Goal: Information Seeking & Learning: Learn about a topic

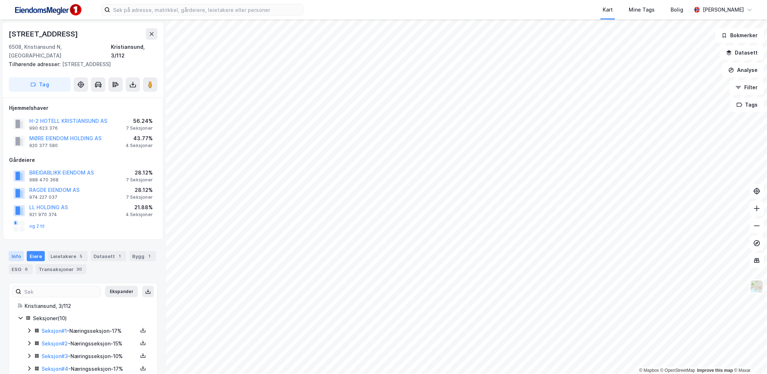
click at [16, 251] on div "Info" at bounding box center [16, 256] width 15 height 10
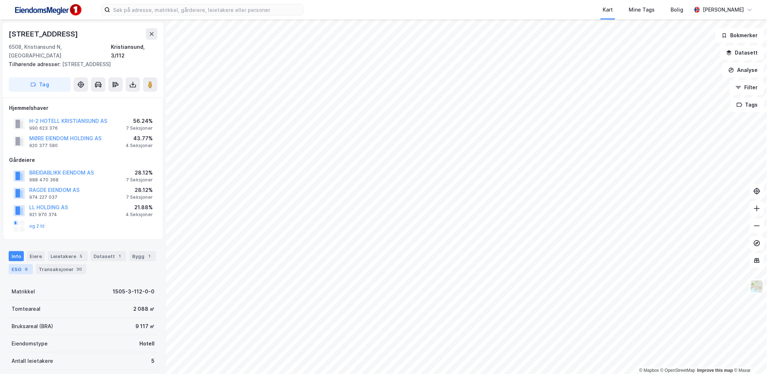
click at [19, 264] on div "ESG 6" at bounding box center [21, 269] width 24 height 10
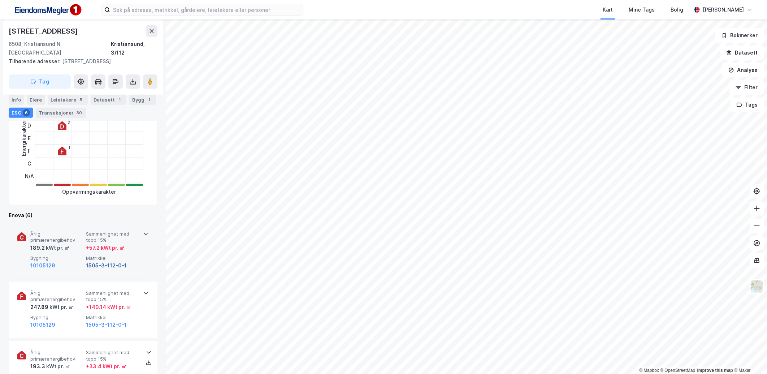
scroll to position [240, 0]
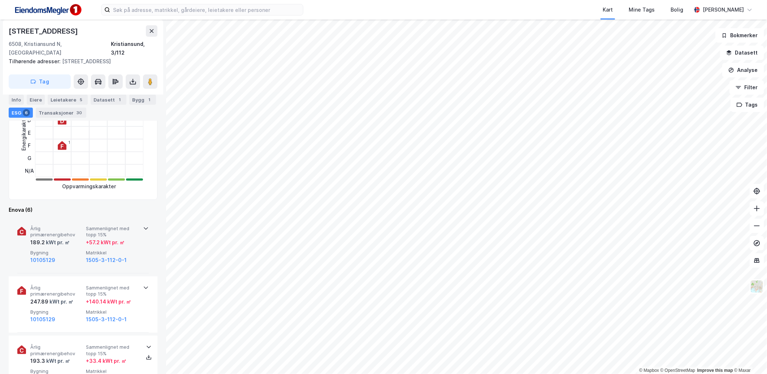
click at [143, 225] on icon at bounding box center [146, 228] width 6 height 6
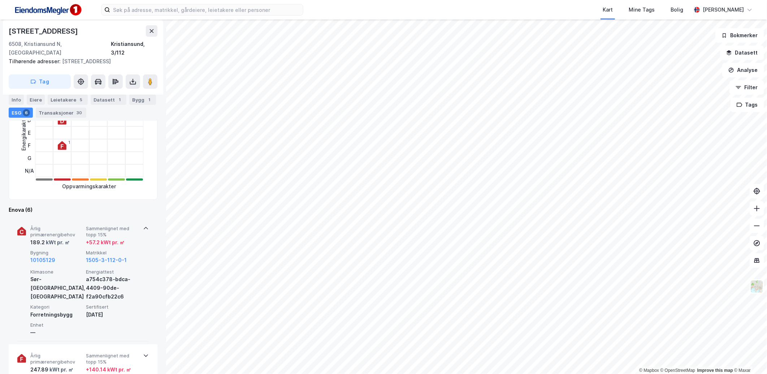
click at [143, 225] on icon at bounding box center [146, 228] width 6 height 6
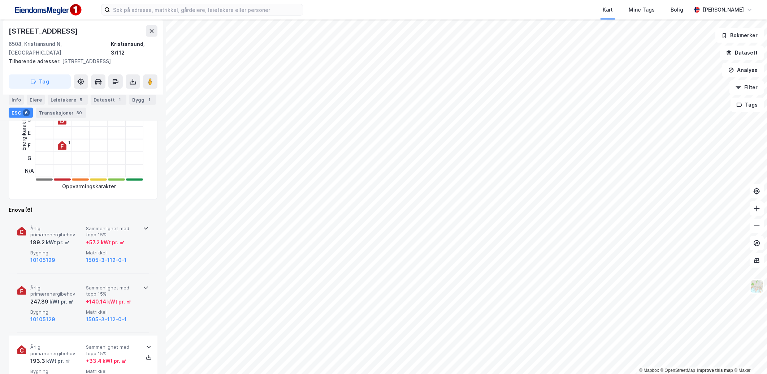
click at [128, 284] on span "Sammenlignet med topp 15%" at bounding box center [112, 290] width 53 height 13
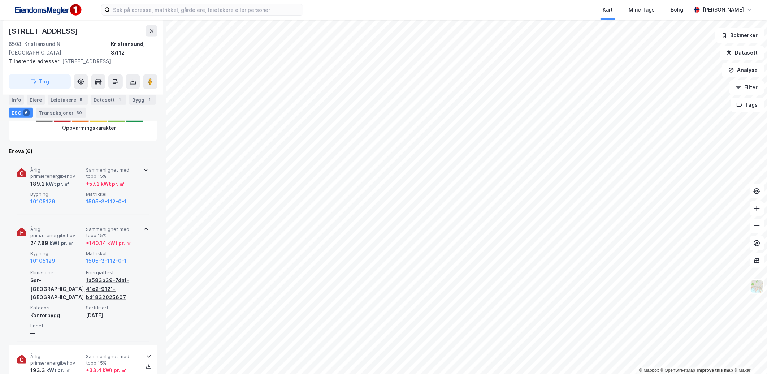
scroll to position [320, 0]
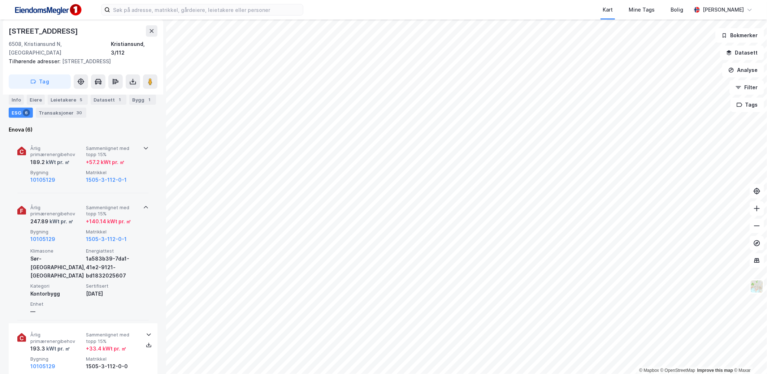
click at [135, 236] on div "Årlig primærenergibehov 247.89 kWt pr. ㎡ Sammenlignet med topp 15% + 140.14 kWt…" at bounding box center [82, 258] width 131 height 124
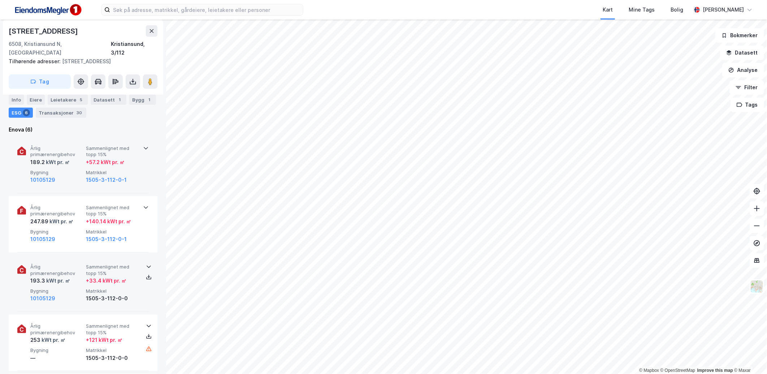
click at [136, 291] on div "Årlig primærenergibehov 193.3 kWt pr. ㎡ Sammenlignet med topp 15% + 33.4 kWt pr…" at bounding box center [82, 283] width 131 height 56
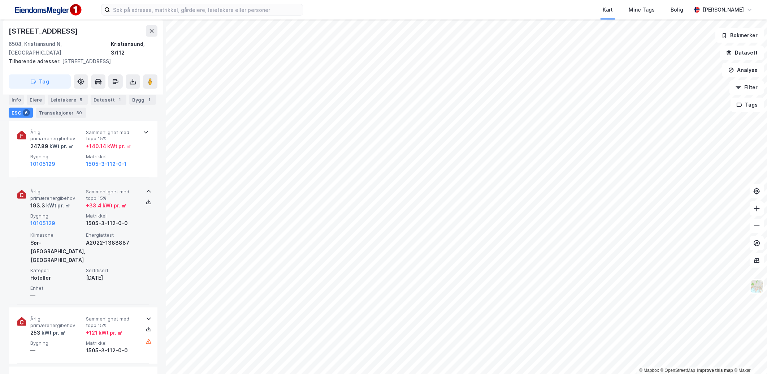
scroll to position [401, 0]
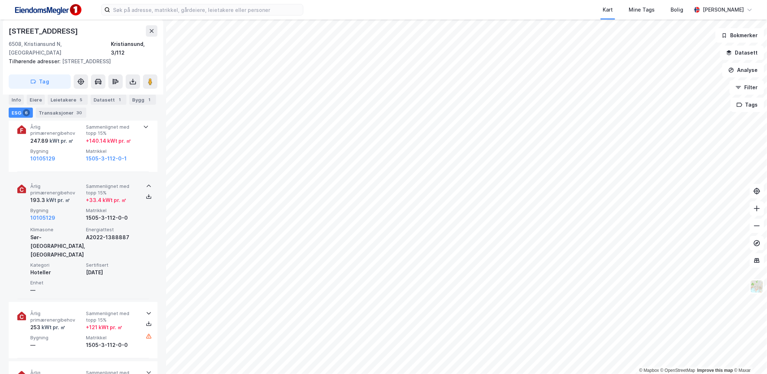
click at [140, 220] on div "Årlig primærenergibehov 193.3 kWt pr. ㎡ Sammenlignet med topp 15% + 33.4 kWt pr…" at bounding box center [82, 237] width 131 height 124
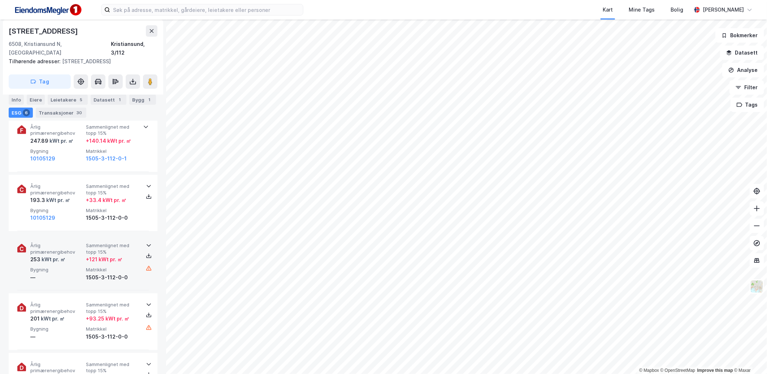
click at [132, 255] on div "+ 121 kWt pr. ㎡" at bounding box center [112, 259] width 53 height 9
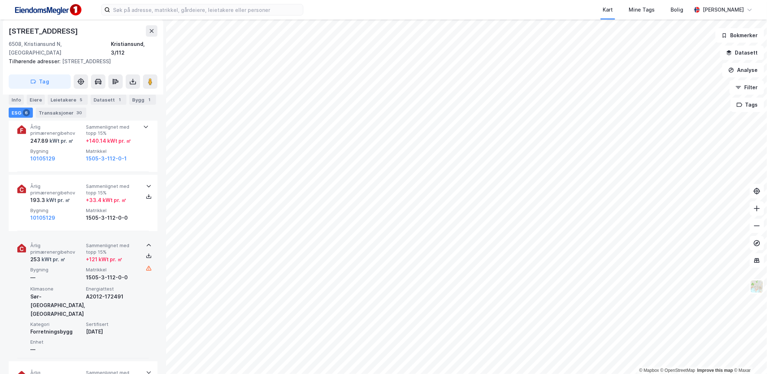
click at [132, 255] on div "+ 121 kWt pr. ㎡" at bounding box center [112, 259] width 53 height 9
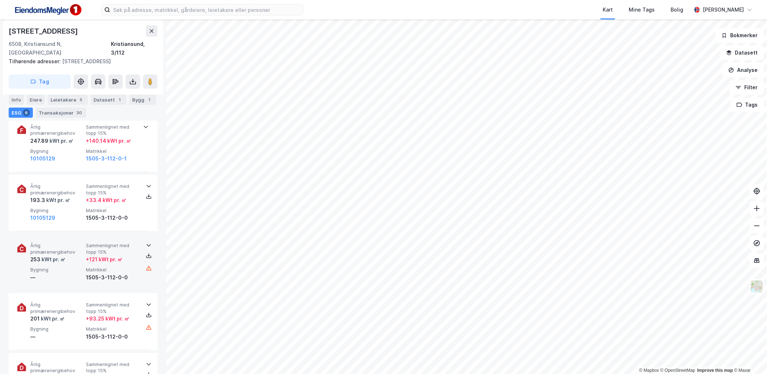
click at [132, 255] on div "+ 121 kWt pr. ㎡" at bounding box center [112, 259] width 53 height 9
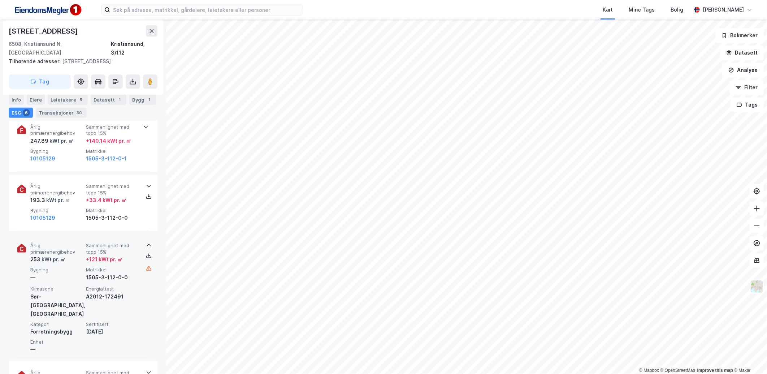
click at [132, 255] on div "+ 121 kWt pr. ㎡" at bounding box center [112, 259] width 53 height 9
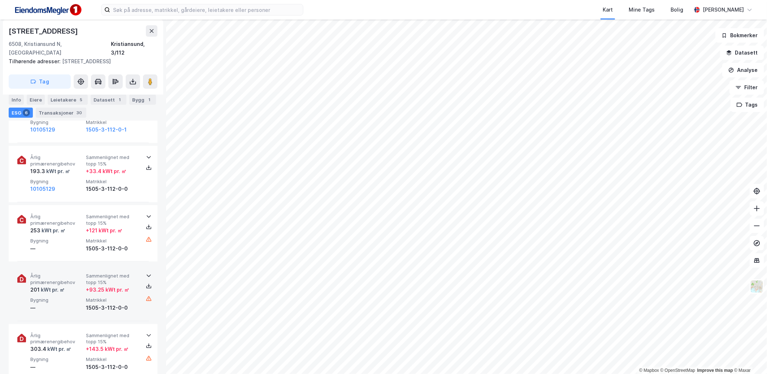
scroll to position [441, 0]
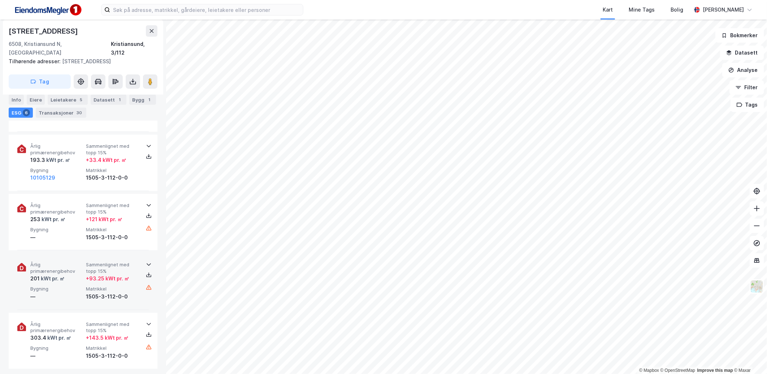
click at [125, 274] on div "+ 93.25 kWt pr. ㎡" at bounding box center [107, 278] width 43 height 9
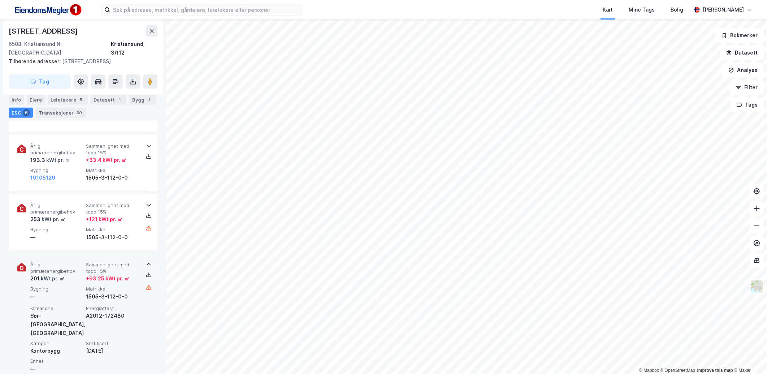
click at [127, 274] on div "+ 93.25 kWt pr. ㎡" at bounding box center [107, 278] width 43 height 9
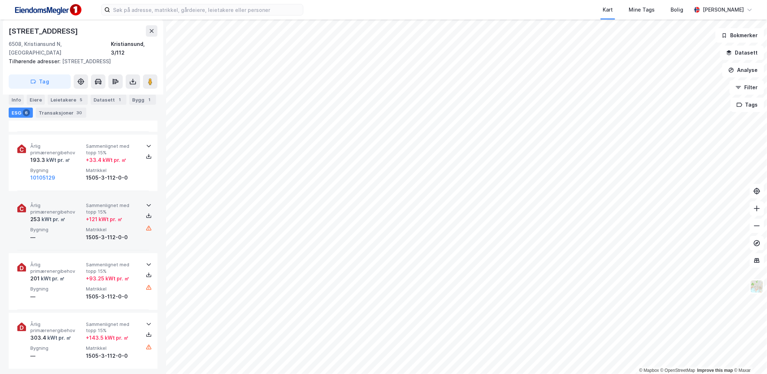
click at [129, 226] on span "Matrikkel" at bounding box center [112, 229] width 53 height 6
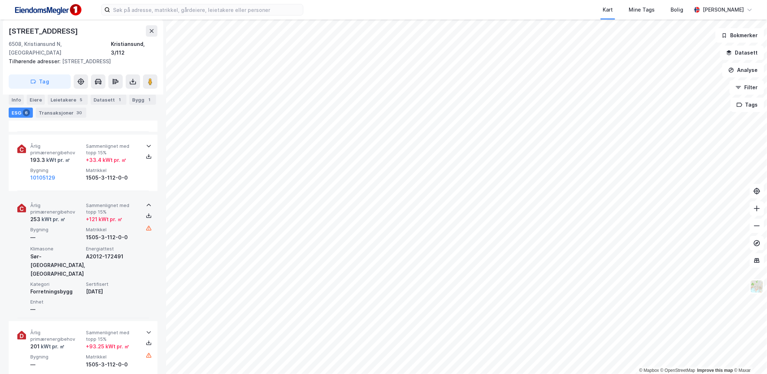
click at [129, 226] on span "Matrikkel" at bounding box center [112, 229] width 53 height 6
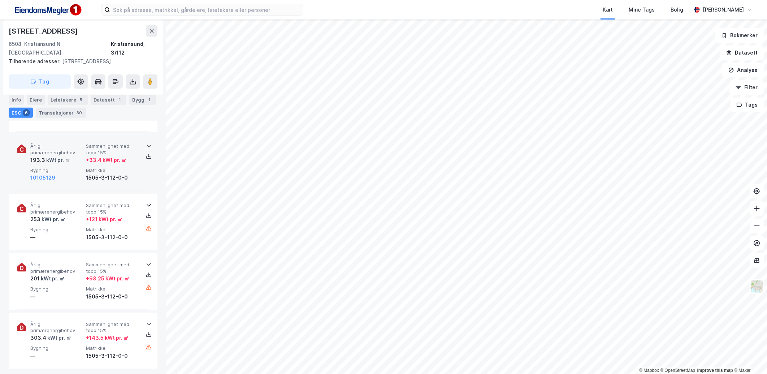
click at [127, 167] on span "Matrikkel" at bounding box center [112, 170] width 53 height 6
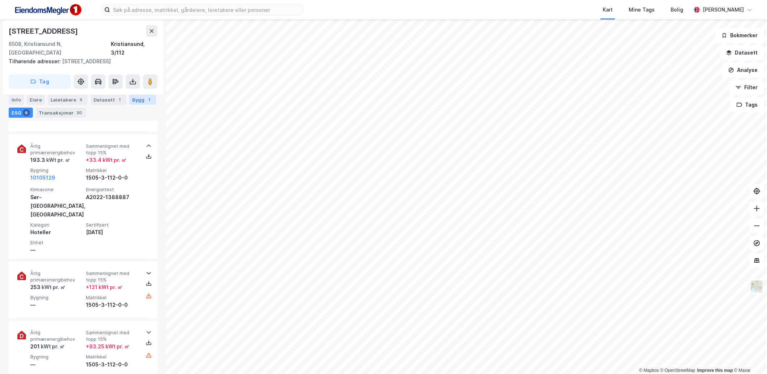
click at [129, 100] on div "Bygg 1" at bounding box center [142, 100] width 27 height 10
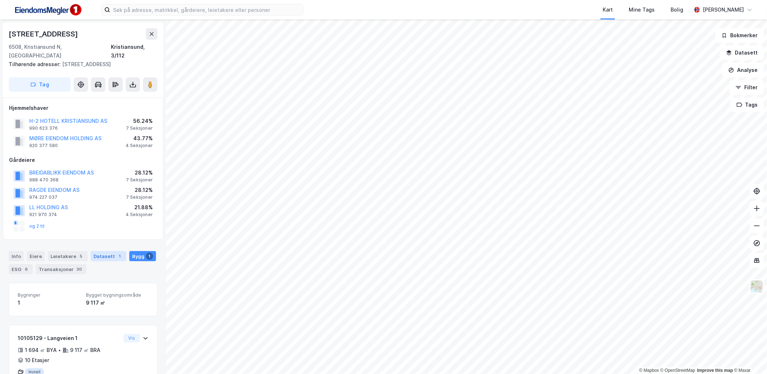
scroll to position [23, 0]
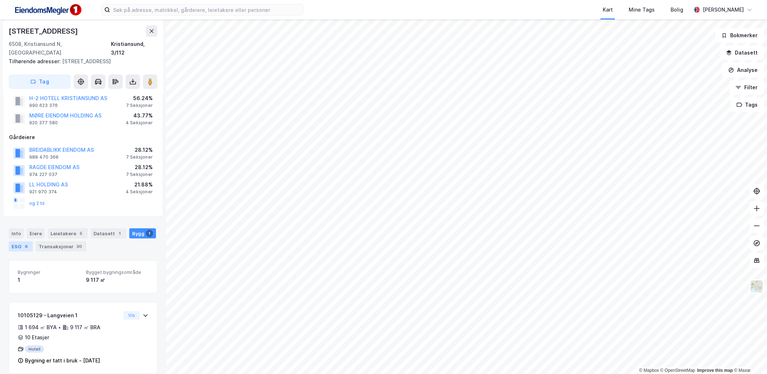
click at [24, 243] on div "6" at bounding box center [26, 246] width 7 height 7
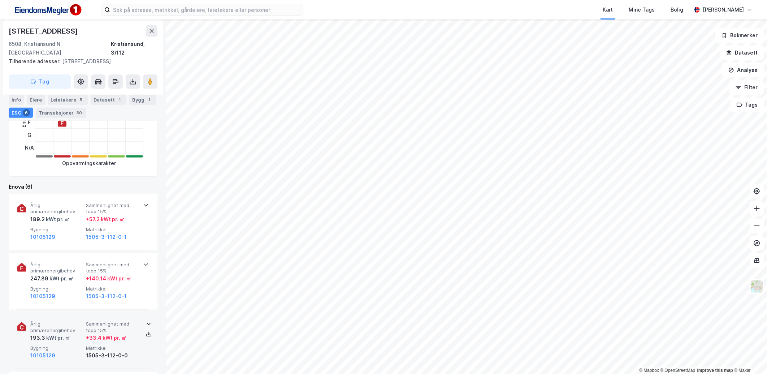
click at [106, 320] on span "Sammenlignet med topp 15%" at bounding box center [112, 326] width 53 height 13
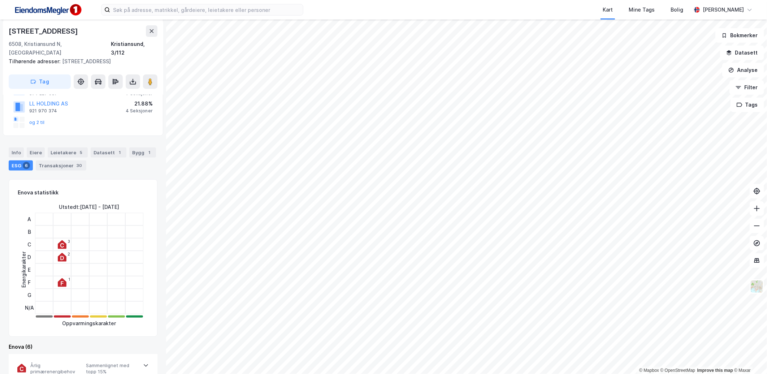
scroll to position [23, 0]
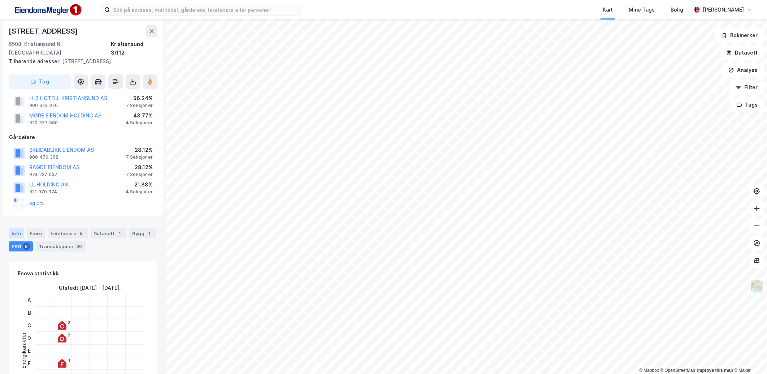
click at [11, 228] on div "Info" at bounding box center [16, 233] width 15 height 10
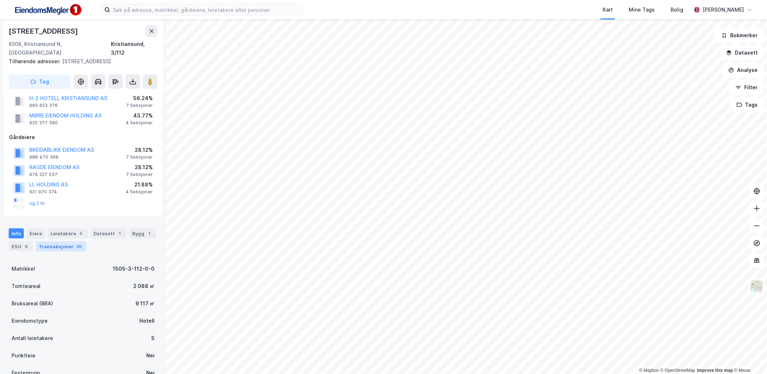
click at [64, 241] on div "Transaksjoner 30" at bounding box center [61, 246] width 51 height 10
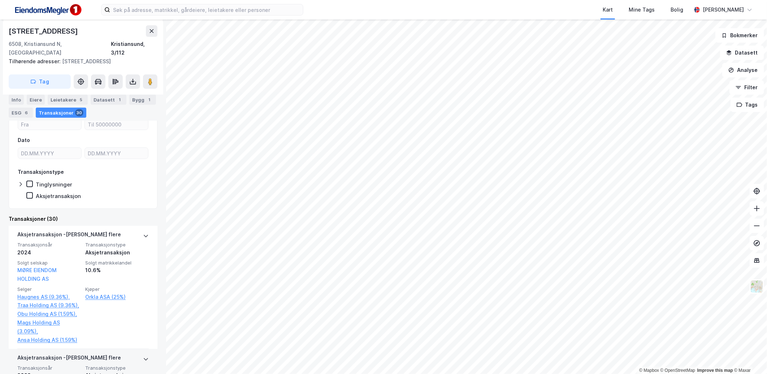
scroll to position [196, 0]
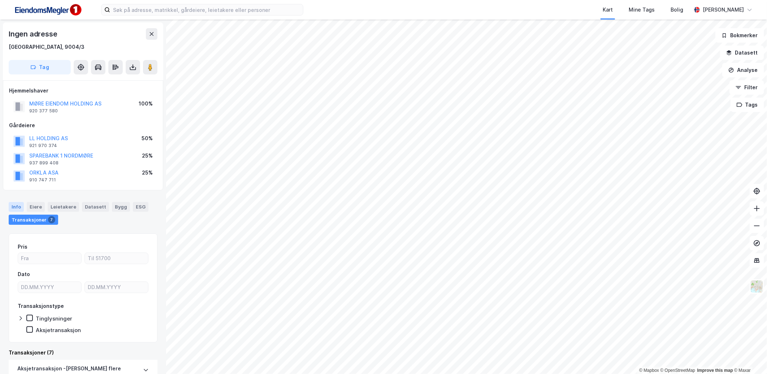
click at [20, 202] on div "Info" at bounding box center [16, 206] width 15 height 9
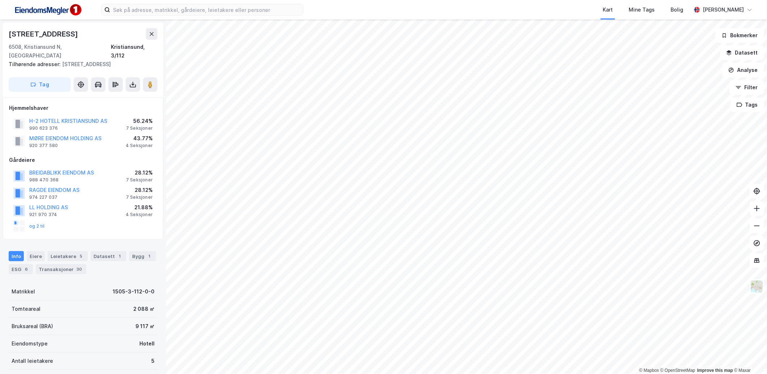
scroll to position [153, 0]
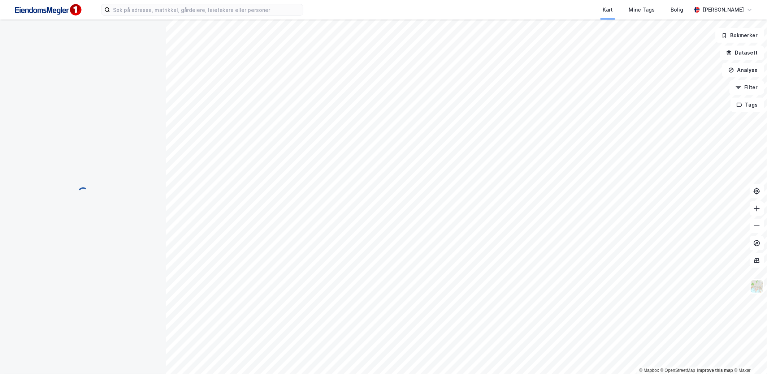
scroll to position [53, 0]
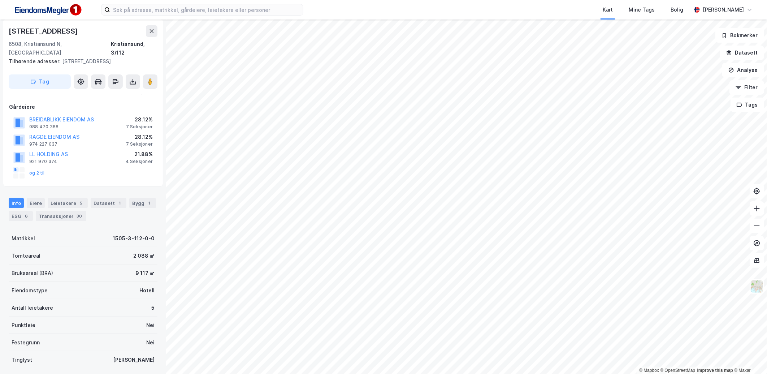
scroll to position [53, 0]
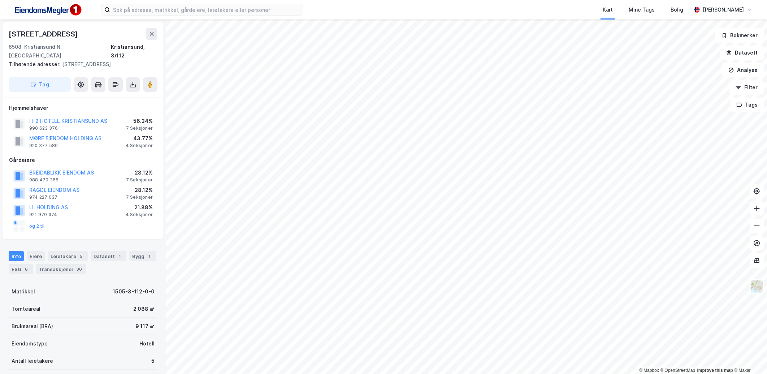
scroll to position [53, 0]
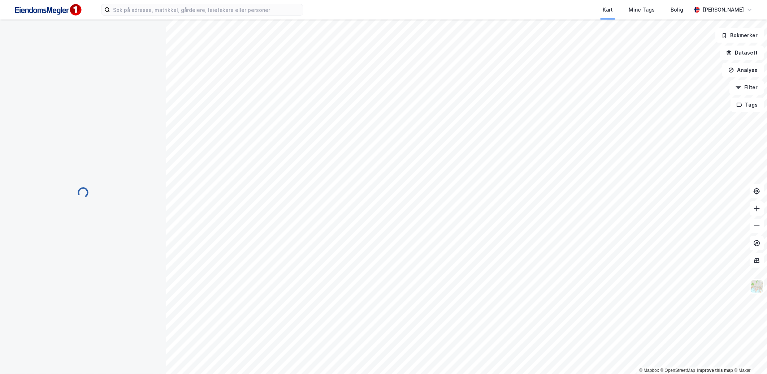
scroll to position [0, 0]
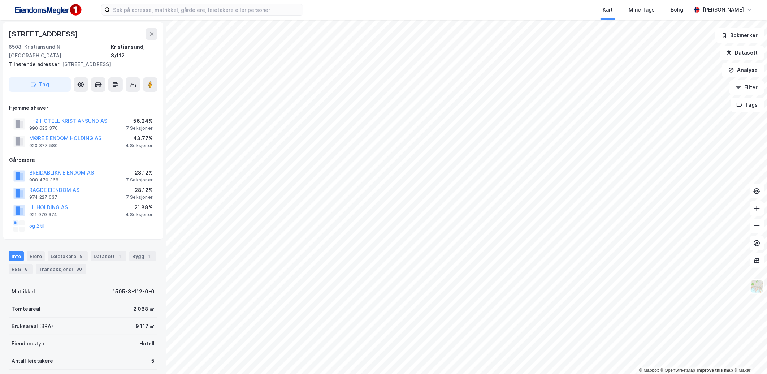
scroll to position [152, 0]
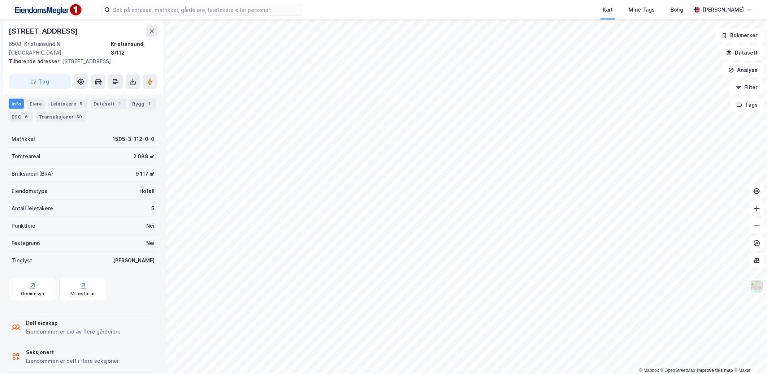
click at [42, 348] on div "Seksjonert" at bounding box center [72, 352] width 93 height 9
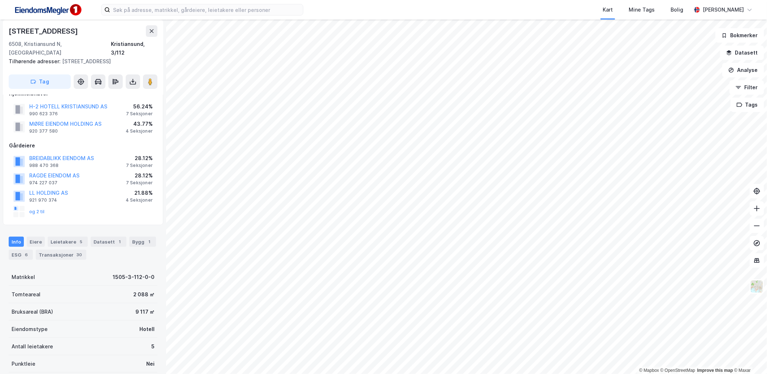
scroll to position [0, 0]
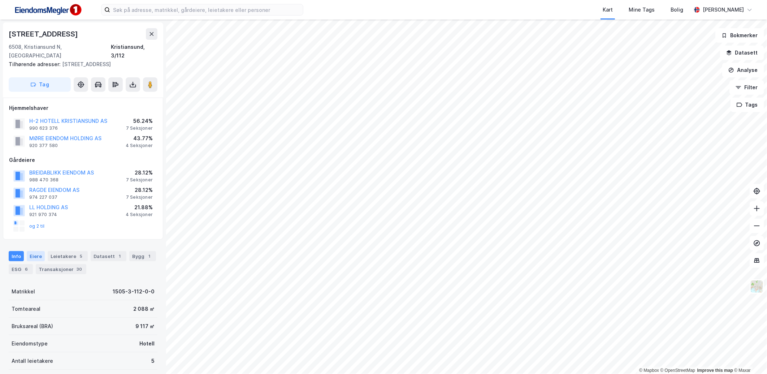
click at [36, 251] on div "Eiere" at bounding box center [36, 256] width 18 height 10
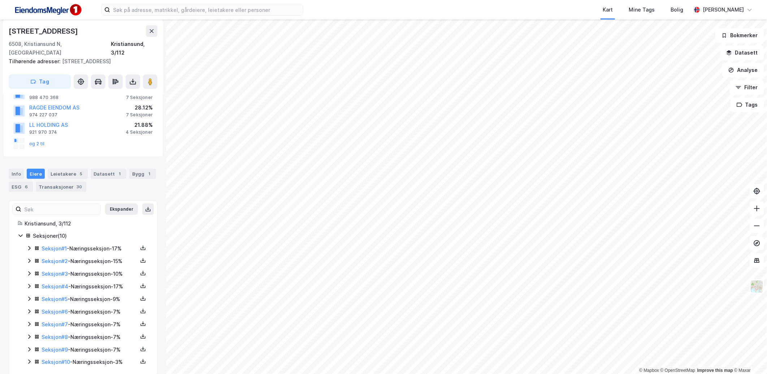
scroll to position [85, 0]
click at [31, 242] on icon at bounding box center [29, 245] width 6 height 6
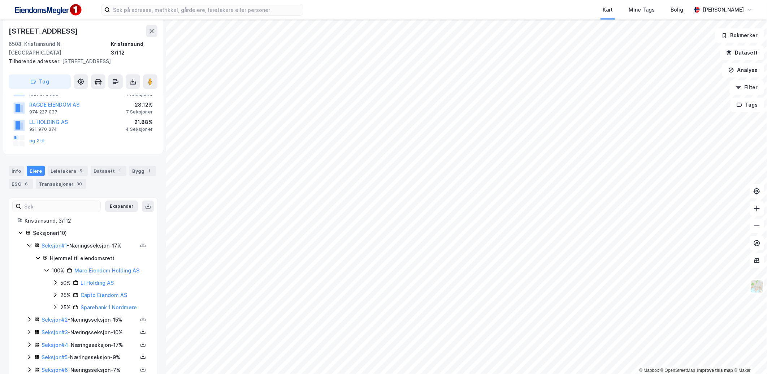
click at [31, 244] on icon at bounding box center [29, 245] width 4 height 3
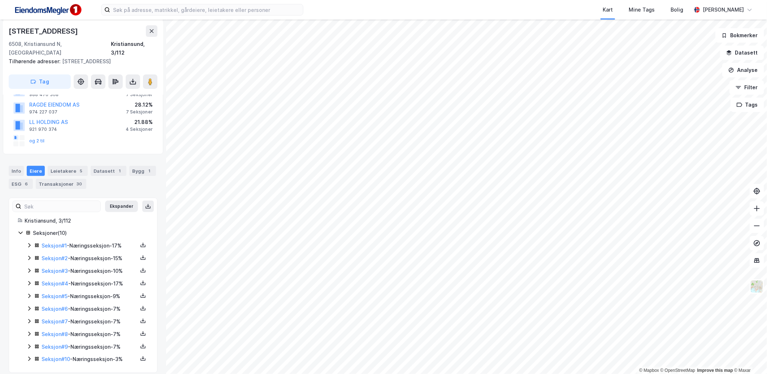
click at [30, 255] on icon at bounding box center [29, 258] width 6 height 6
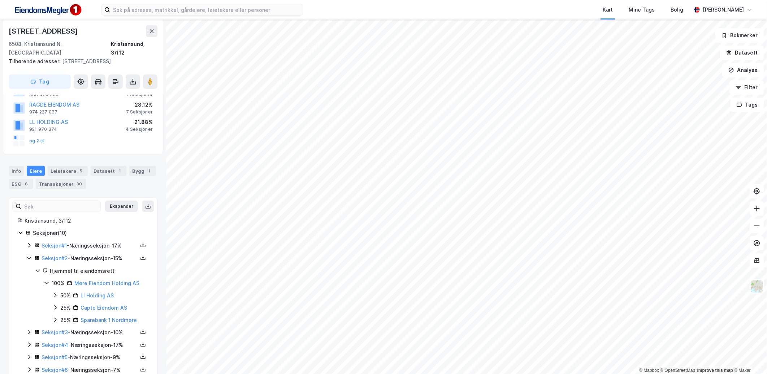
click at [30, 255] on icon at bounding box center [29, 258] width 6 height 6
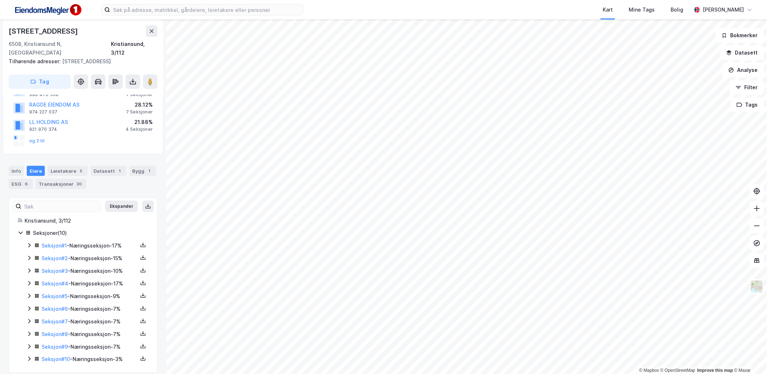
click at [27, 266] on div "Seksjon # 3 - Næringsseksjon - 10%" at bounding box center [87, 270] width 122 height 9
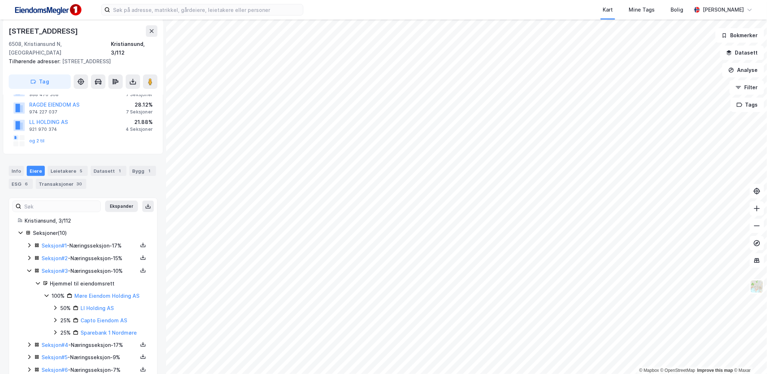
click at [28, 267] on icon at bounding box center [29, 270] width 6 height 6
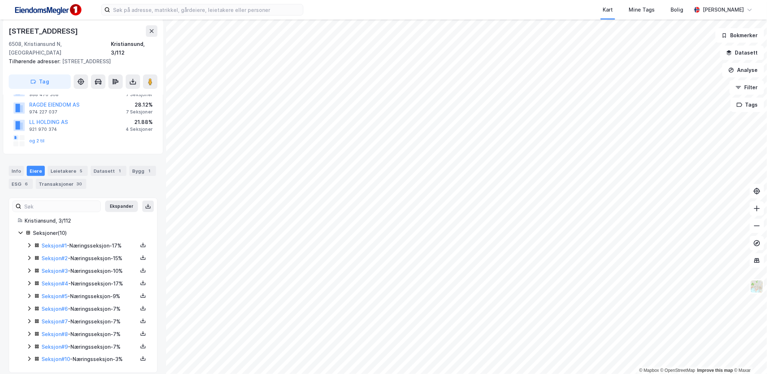
click at [28, 280] on div "Seksjon # 1 - Næringsseksjon - 17% Seksjon # 2 - Næringsseksjon - 15% Seksjon #…" at bounding box center [87, 302] width 122 height 122
click at [29, 280] on icon at bounding box center [29, 283] width 6 height 6
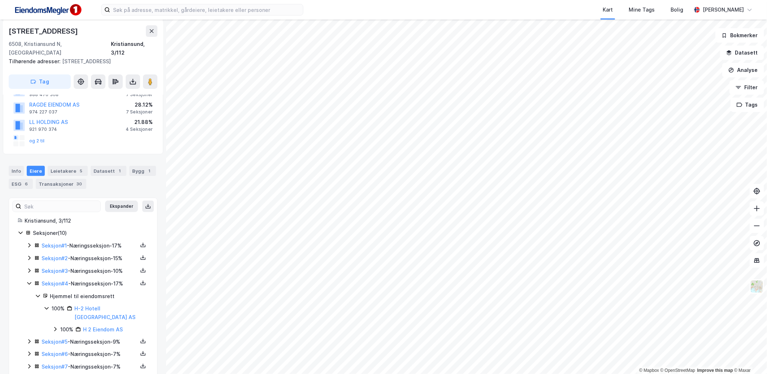
click at [29, 280] on icon at bounding box center [29, 283] width 6 height 6
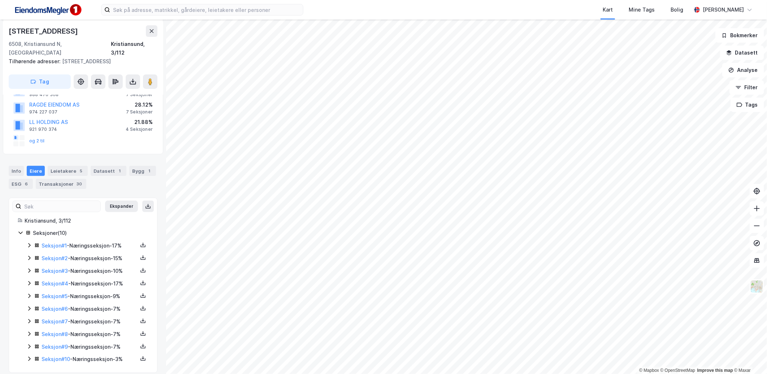
click at [31, 293] on icon at bounding box center [29, 296] width 6 height 6
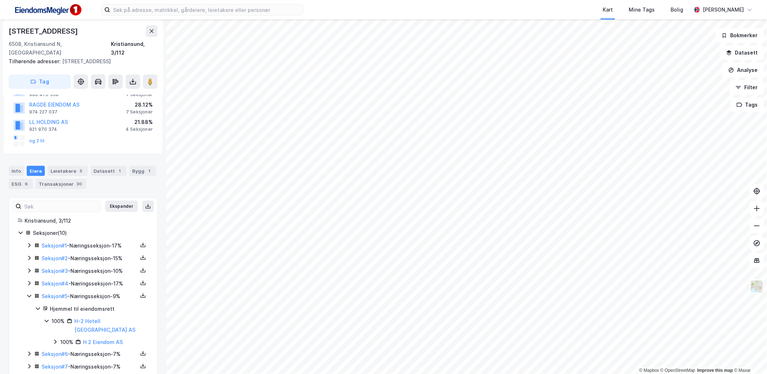
click at [31, 293] on icon at bounding box center [29, 296] width 6 height 6
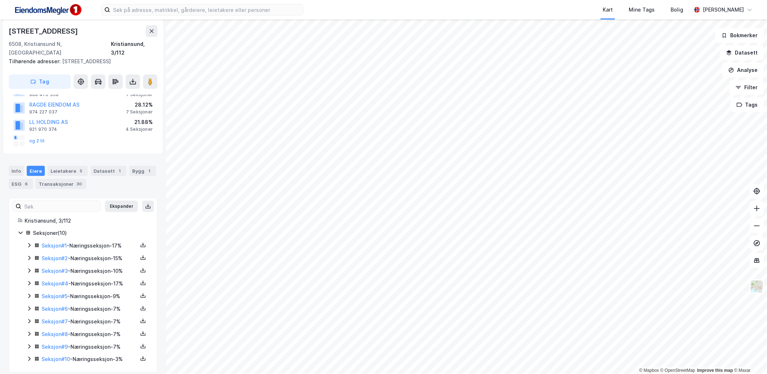
click at [26, 305] on icon at bounding box center [29, 308] width 6 height 6
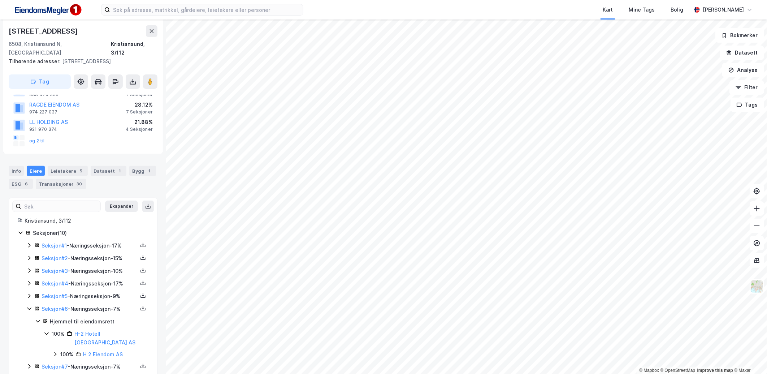
click at [26, 305] on icon at bounding box center [29, 308] width 6 height 6
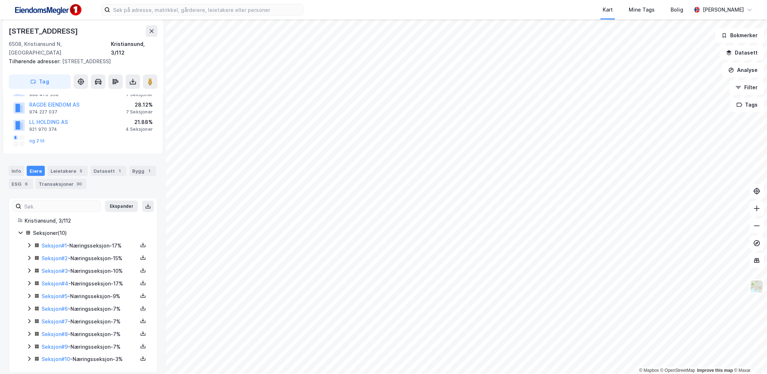
click at [27, 318] on icon at bounding box center [29, 321] width 6 height 6
click at [27, 331] on icon at bounding box center [29, 334] width 6 height 6
click at [27, 343] on icon at bounding box center [29, 346] width 6 height 6
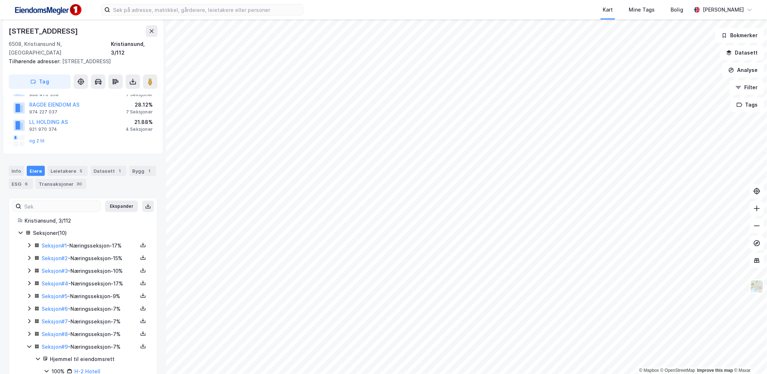
click at [30, 345] on icon at bounding box center [29, 346] width 4 height 3
click at [30, 355] on icon at bounding box center [29, 358] width 6 height 6
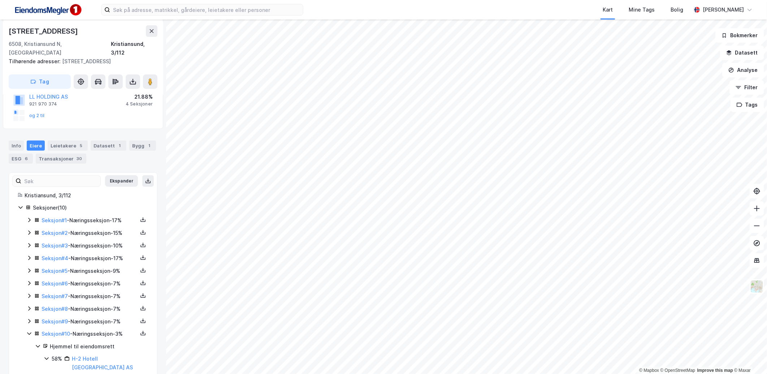
scroll to position [171, 0]
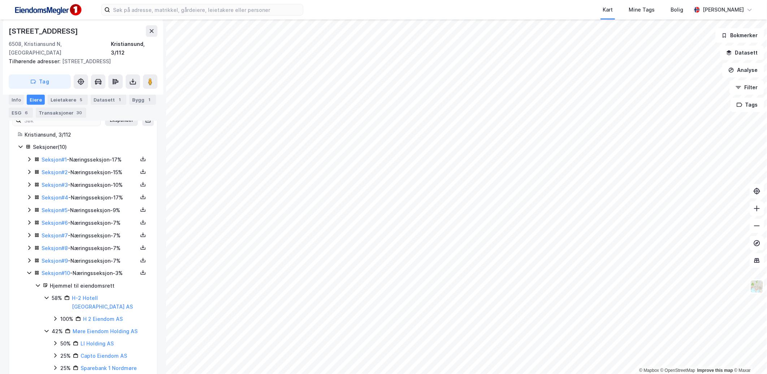
click at [28, 269] on div "Seksjon # 10 - Næringsseksjon - 3%" at bounding box center [87, 273] width 122 height 9
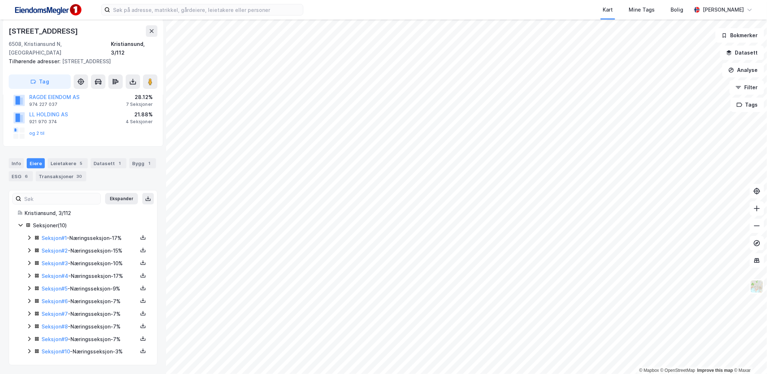
scroll to position [86, 0]
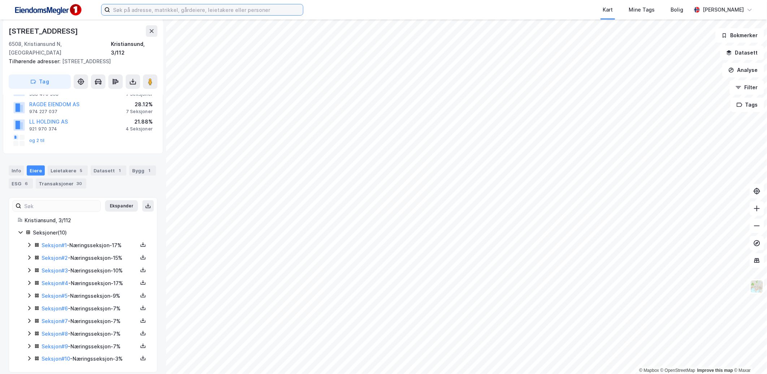
click at [134, 12] on input at bounding box center [206, 9] width 193 height 11
click at [332, 14] on div "Kart Mine Tags Bolig [PERSON_NAME]" at bounding box center [383, 9] width 767 height 19
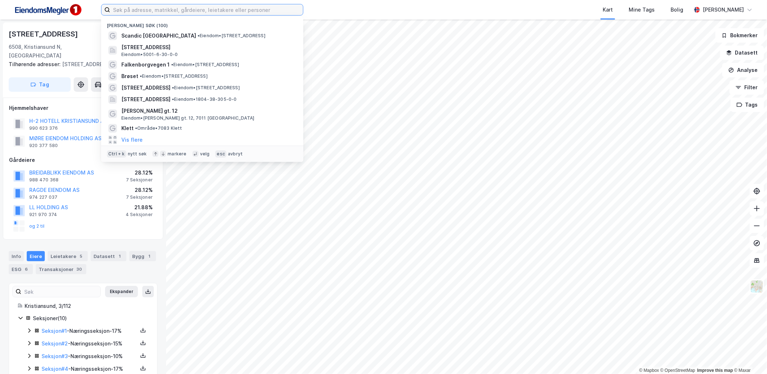
click at [161, 10] on input at bounding box center [206, 9] width 193 height 11
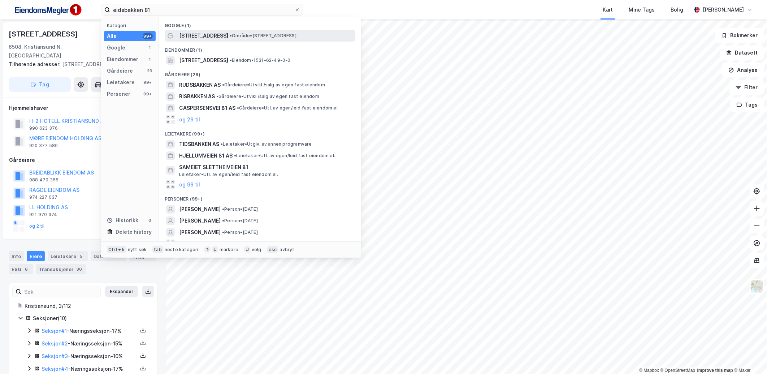
click at [198, 35] on span "Eidsbakken 81" at bounding box center [203, 35] width 49 height 9
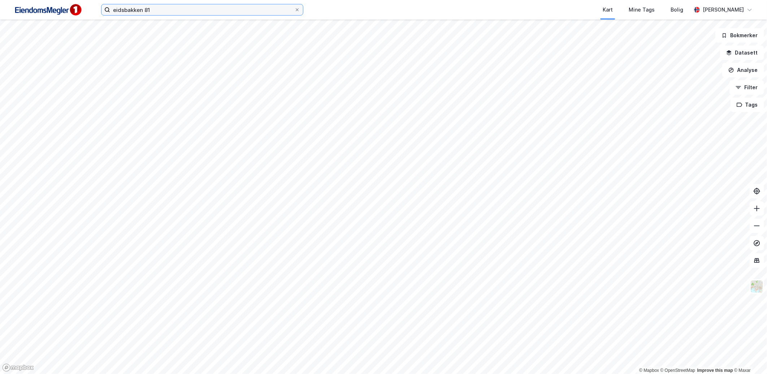
click at [163, 13] on input "eidsbakken 81" at bounding box center [202, 9] width 184 height 11
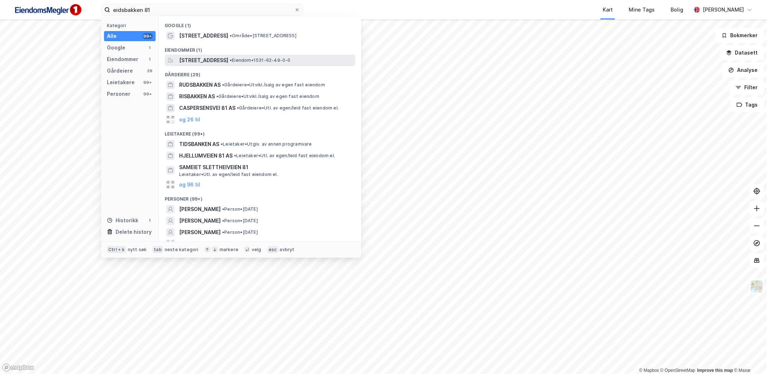
click at [222, 60] on span "Eidsbakken 81, 6037, EIDSNES, SULA" at bounding box center [203, 60] width 49 height 9
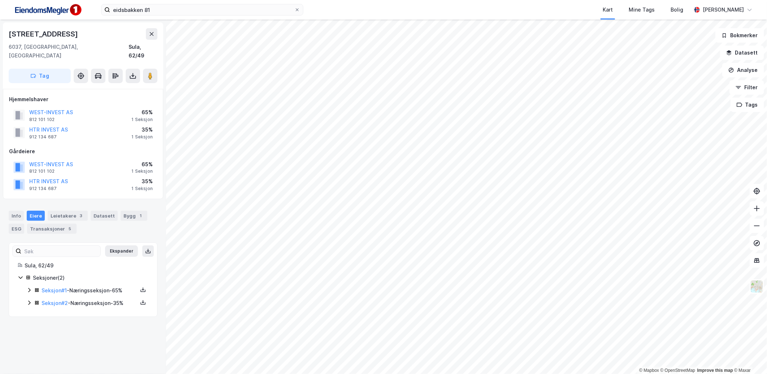
click at [30, 287] on icon at bounding box center [29, 290] width 6 height 6
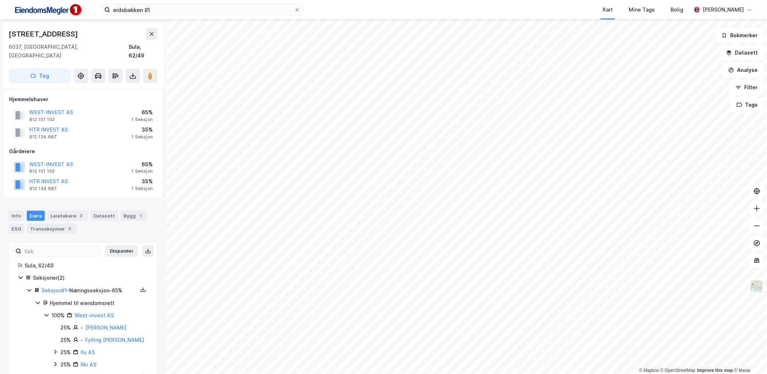
click at [45, 312] on icon at bounding box center [47, 315] width 6 height 6
click at [53, 349] on icon at bounding box center [55, 352] width 6 height 6
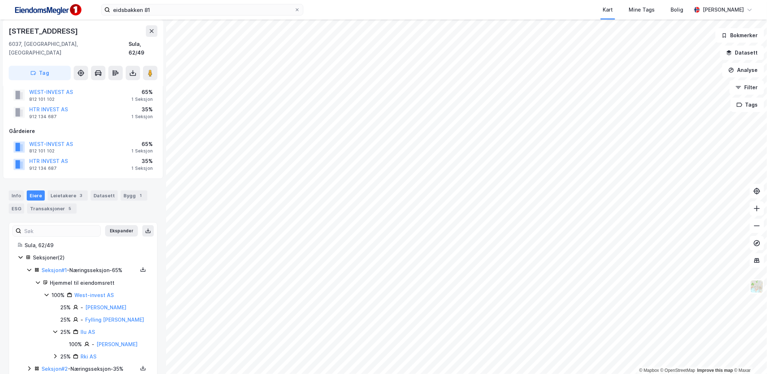
scroll to position [29, 0]
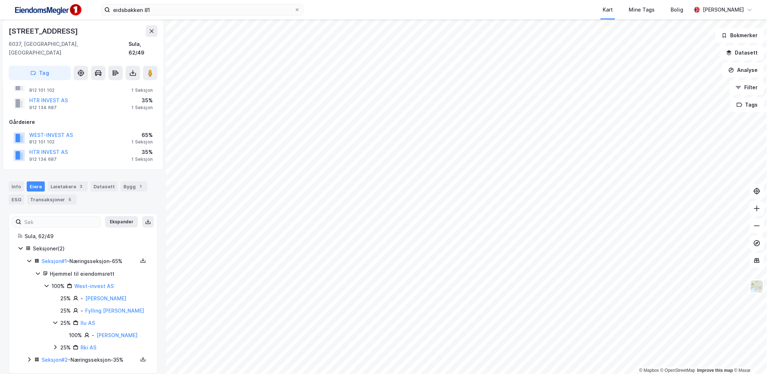
click at [55, 345] on icon at bounding box center [55, 347] width 2 height 4
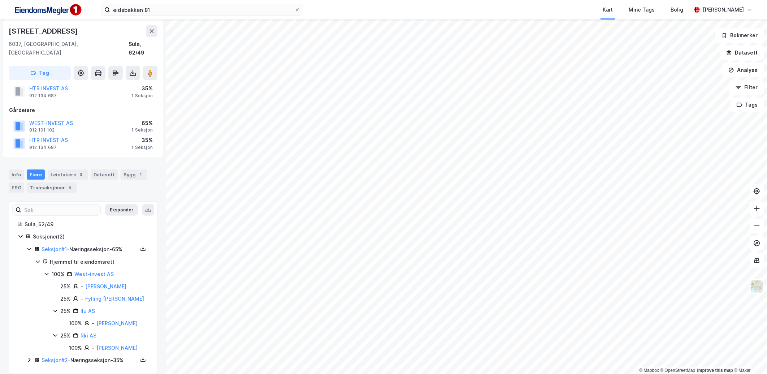
click at [31, 246] on icon at bounding box center [29, 249] width 6 height 6
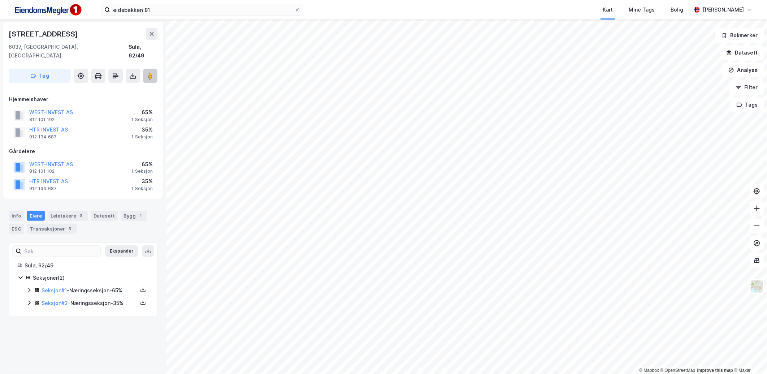
click at [147, 72] on icon at bounding box center [150, 75] width 7 height 7
click at [19, 46] on div "6037, Eidsnes, Møre Og Romsdal" at bounding box center [69, 51] width 120 height 17
drag, startPoint x: 19, startPoint y: 46, endPoint x: 14, endPoint y: 45, distance: 5.9
click at [14, 45] on div "6037, Eidsnes, Møre Og Romsdal" at bounding box center [69, 51] width 120 height 17
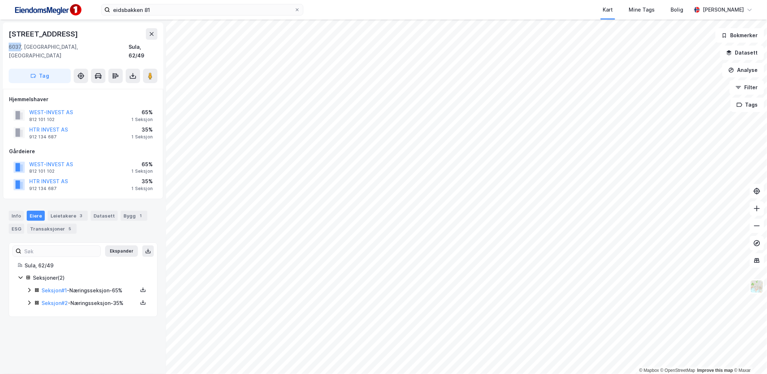
click at [14, 45] on div "6037, Eidsnes, Møre Og Romsdal" at bounding box center [69, 51] width 120 height 17
copy div "6037"
click at [15, 210] on div "Info" at bounding box center [16, 215] width 15 height 10
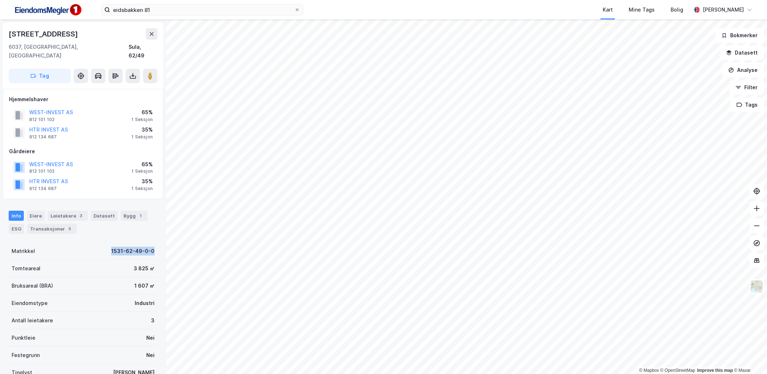
drag, startPoint x: 102, startPoint y: 240, endPoint x: 149, endPoint y: 243, distance: 47.0
click at [149, 243] on div "Matrikkel 1531-62-49-0-0" at bounding box center [83, 250] width 149 height 17
copy div "1531-62-49-0-0"
click at [131, 211] on div "Bygg 1" at bounding box center [134, 215] width 27 height 10
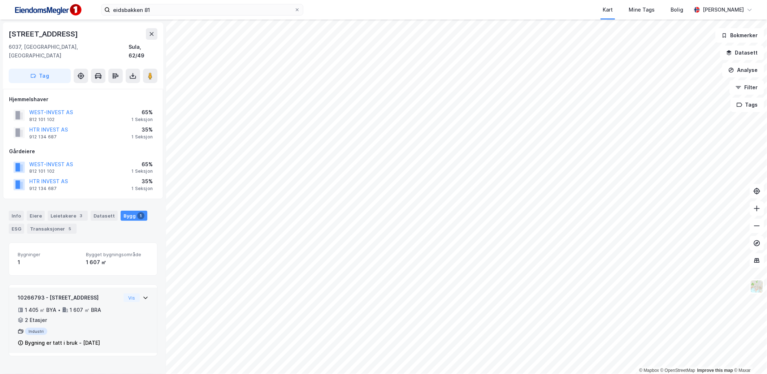
click at [113, 305] on div "1 405 ㎡ BYA • 1 607 ㎡ BRA • 2 Etasjer" at bounding box center [69, 314] width 103 height 19
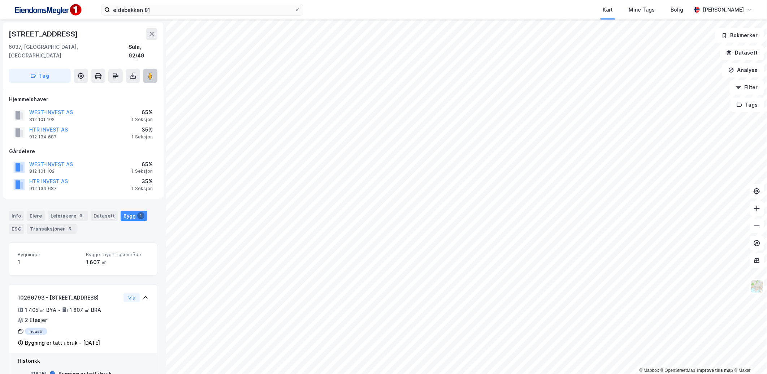
click at [153, 69] on button at bounding box center [150, 76] width 14 height 14
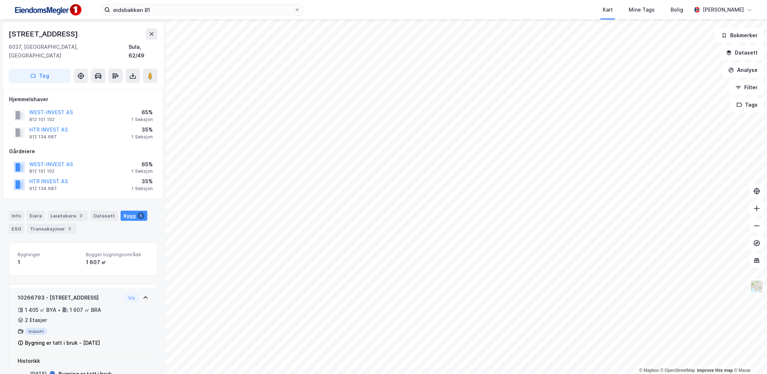
scroll to position [27, 0]
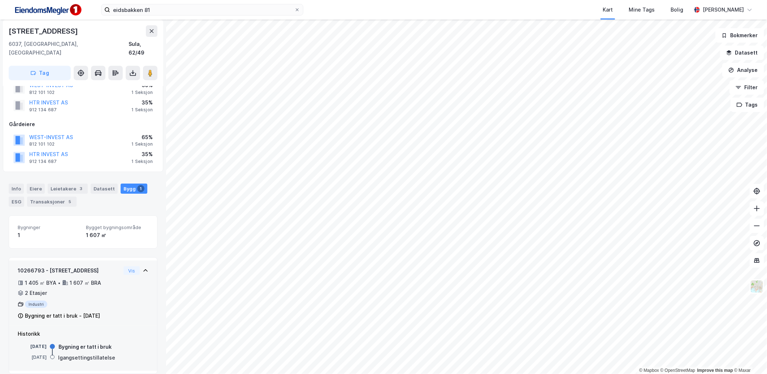
click at [143, 267] on icon at bounding box center [146, 270] width 6 height 6
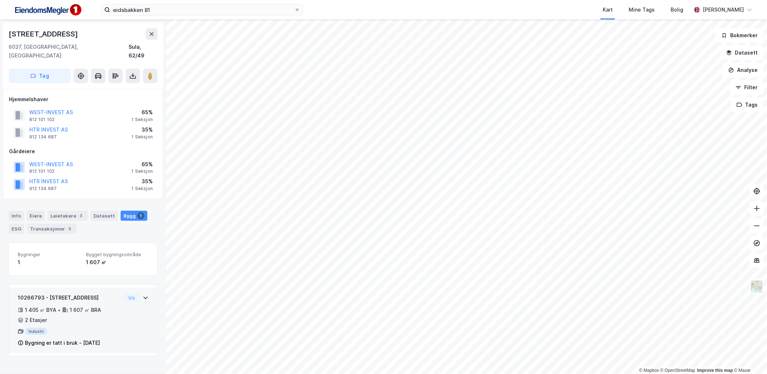
scroll to position [0, 0]
click at [137, 293] on div "Vis" at bounding box center [135, 297] width 25 height 9
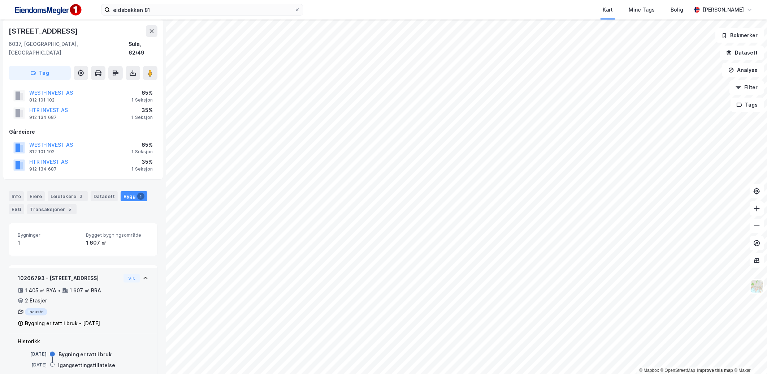
scroll to position [27, 0]
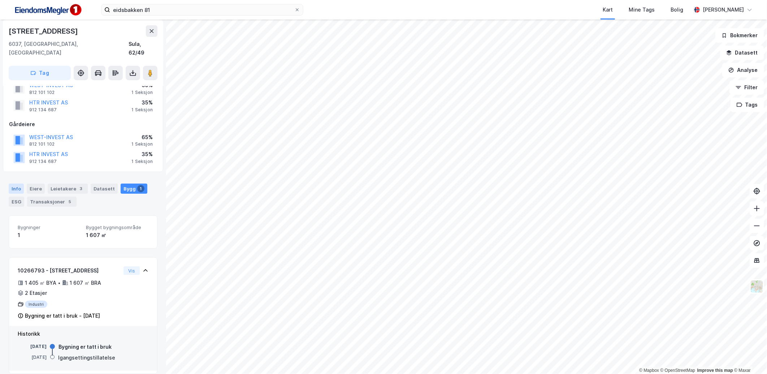
click at [20, 183] on div "Info" at bounding box center [16, 188] width 15 height 10
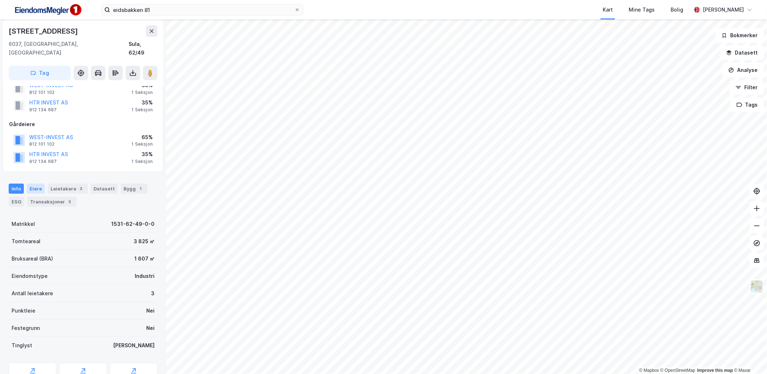
click at [37, 183] on div "Eiere" at bounding box center [36, 188] width 18 height 10
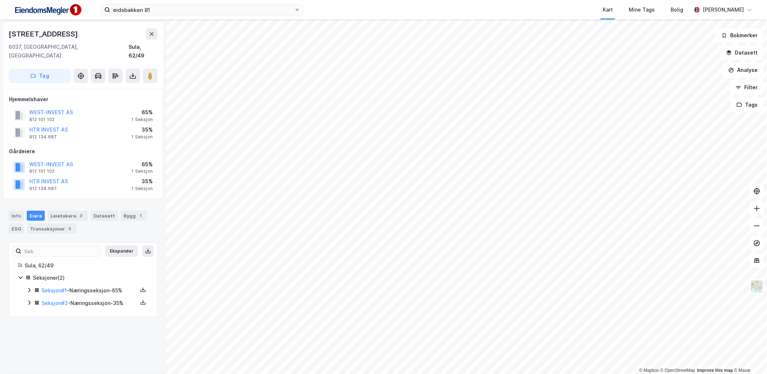
click at [29, 288] on icon at bounding box center [29, 290] width 2 height 4
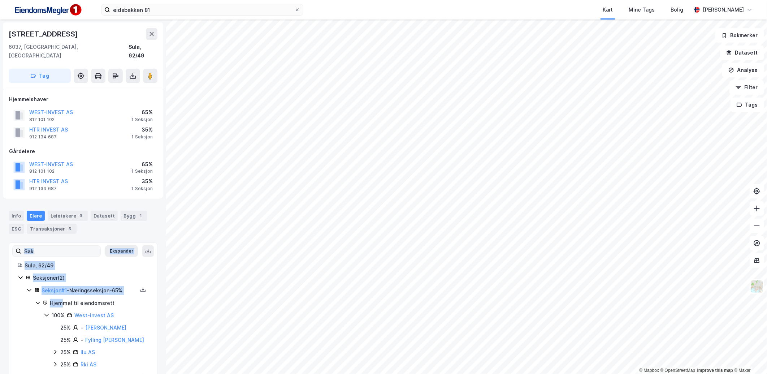
drag, startPoint x: 62, startPoint y: 292, endPoint x: 69, endPoint y: 245, distance: 47.3
click at [69, 251] on div "Ekspander Sula, 62/49 Seksjoner ( 2 ) Seksjon # 1 - Næringsseksjon - 65% Hjemme…" at bounding box center [83, 316] width 131 height 130
click at [82, 263] on div "Sula, 62/49 Seksjoner ( 2 ) Seksjon # 1 - Næringsseksjon - 65% Hjemmel til eien…" at bounding box center [83, 321] width 131 height 120
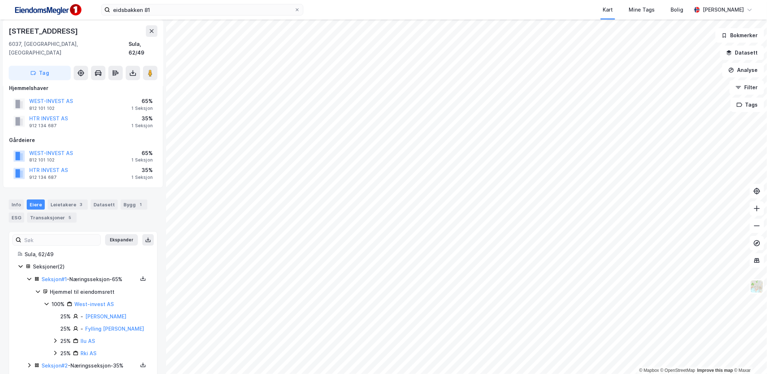
scroll to position [17, 0]
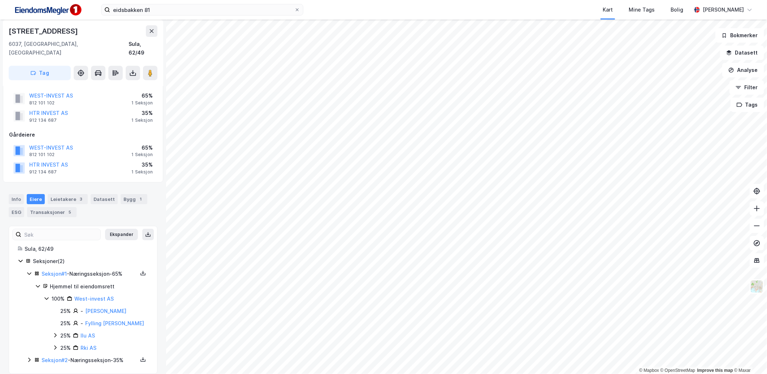
click at [27, 357] on icon at bounding box center [29, 360] width 6 height 6
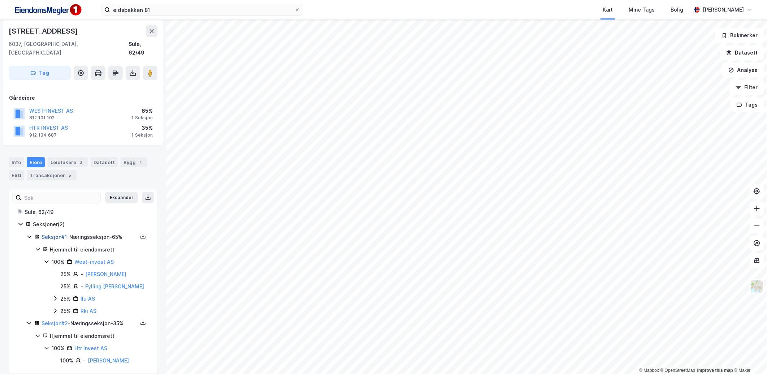
click at [54, 234] on link "Seksjon # 1" at bounding box center [54, 237] width 25 height 6
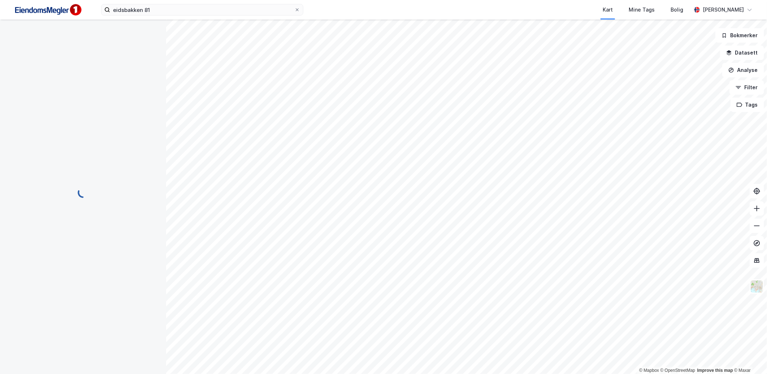
scroll to position [25, 0]
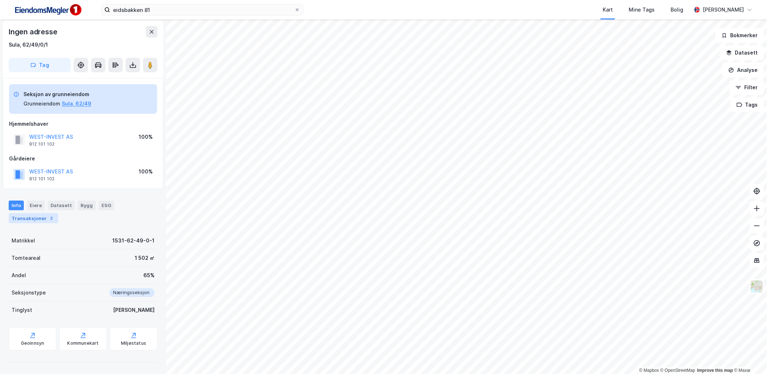
click at [31, 217] on div "Transaksjoner 2" at bounding box center [33, 218] width 49 height 10
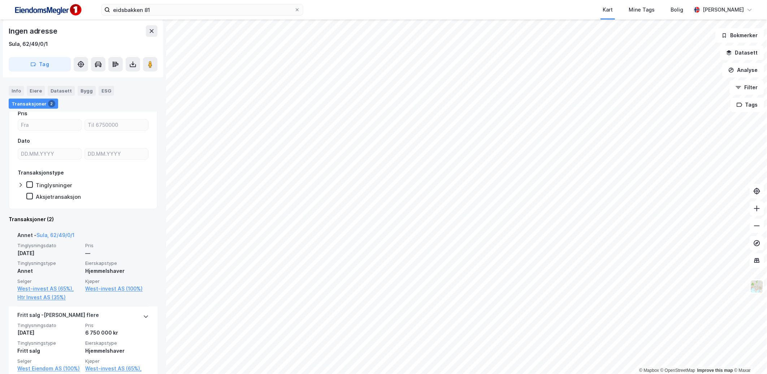
scroll to position [177, 0]
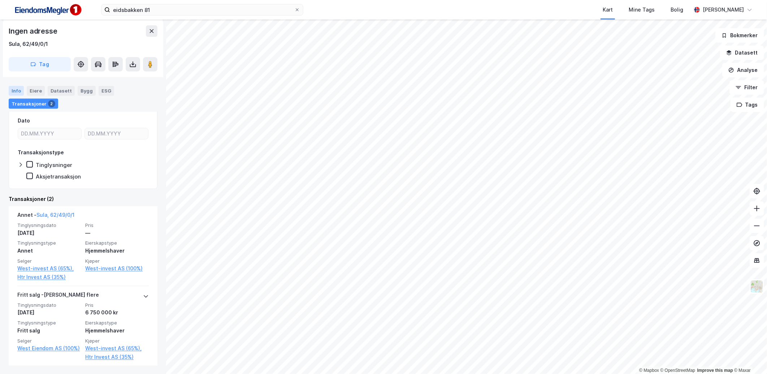
click at [19, 88] on div "Info" at bounding box center [16, 90] width 15 height 9
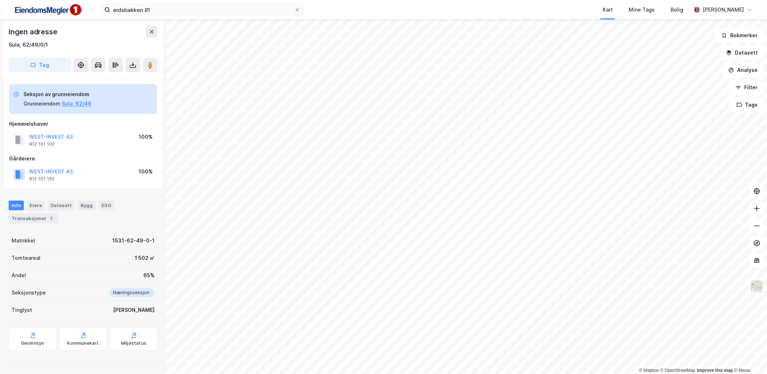
scroll to position [25, 0]
click at [66, 339] on div "Kommunekart" at bounding box center [83, 338] width 48 height 23
click at [26, 342] on div "Geoinnsyn" at bounding box center [32, 343] width 23 height 6
click at [96, 341] on div "Kommunekart" at bounding box center [83, 338] width 48 height 23
click at [739, 50] on button "Datasett" at bounding box center [742, 52] width 44 height 14
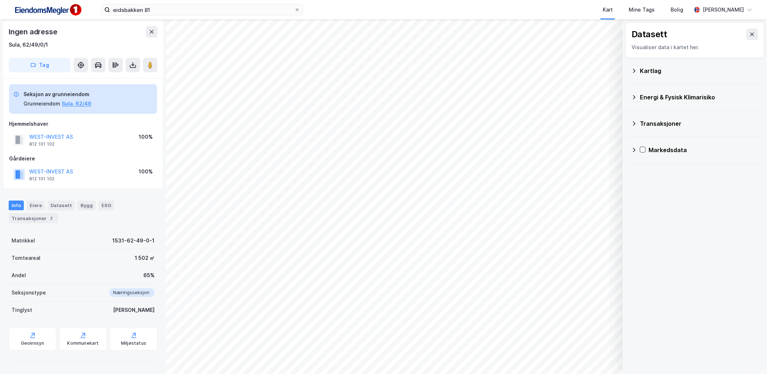
click at [629, 71] on div "Kartlag" at bounding box center [694, 71] width 139 height 26
click at [635, 69] on icon at bounding box center [634, 71] width 6 height 6
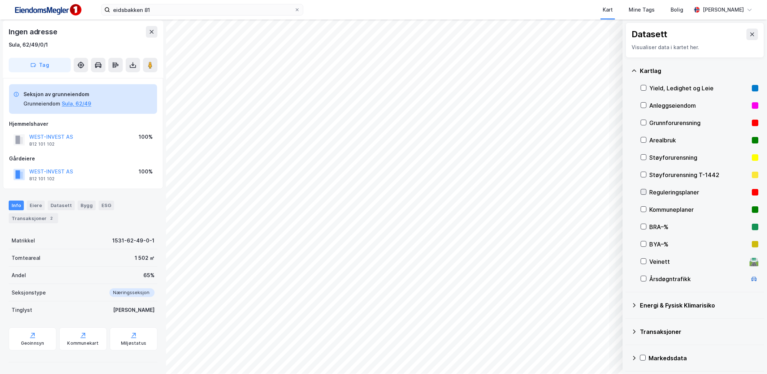
click at [644, 189] on div at bounding box center [643, 192] width 6 height 6
click at [644, 207] on icon at bounding box center [643, 208] width 5 height 5
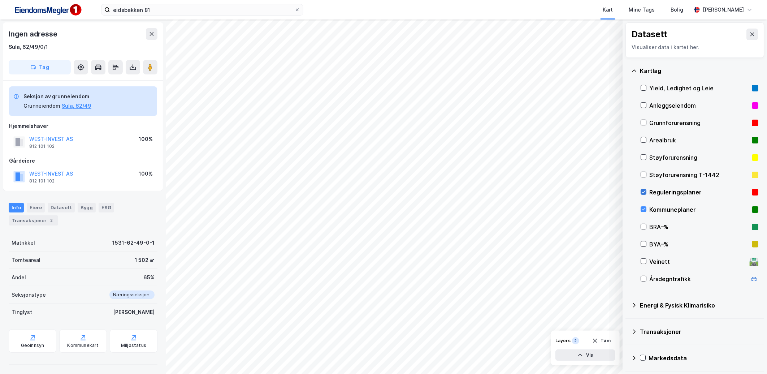
click at [645, 192] on icon at bounding box center [643, 191] width 5 height 5
click at [645, 189] on icon at bounding box center [643, 191] width 5 height 5
click at [645, 191] on icon at bounding box center [643, 191] width 5 height 5
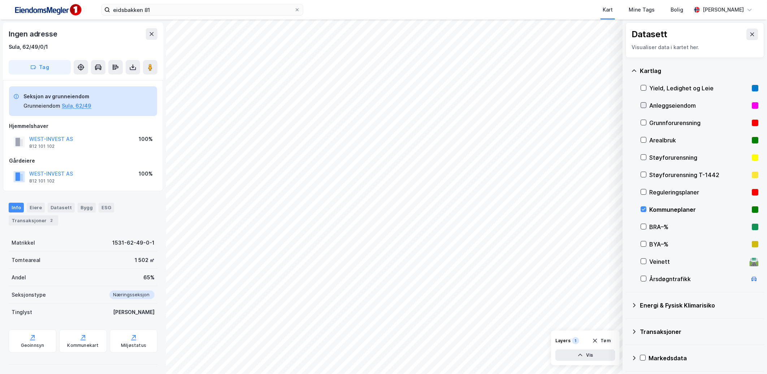
click at [644, 106] on icon at bounding box center [643, 104] width 5 height 5
click at [645, 208] on icon at bounding box center [643, 208] width 5 height 5
click at [643, 209] on icon at bounding box center [643, 208] width 5 height 5
click at [642, 105] on icon at bounding box center [643, 104] width 5 height 5
click at [641, 84] on div "Yield, Ledighet og Leie" at bounding box center [699, 87] width 118 height 17
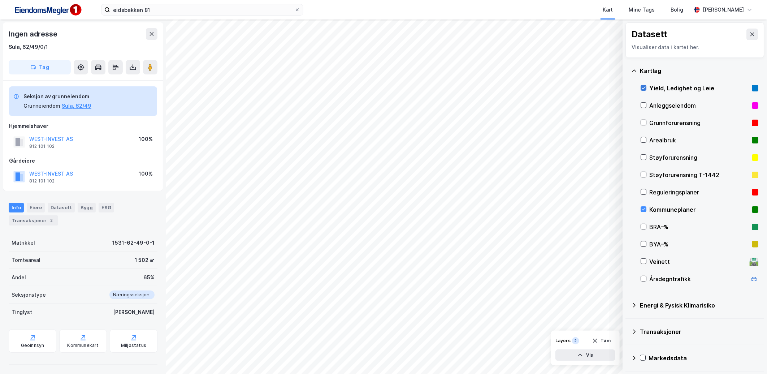
click at [643, 88] on icon at bounding box center [643, 87] width 5 height 5
click at [637, 331] on div "Transaksjoner" at bounding box center [694, 330] width 127 height 17
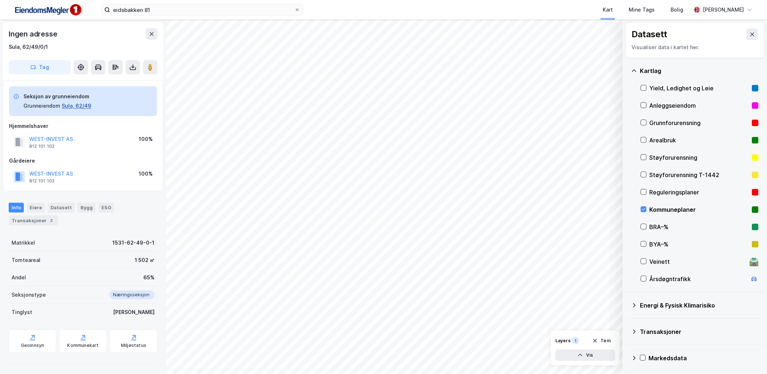
click at [76, 106] on button "Sula, 62/49" at bounding box center [77, 105] width 30 height 9
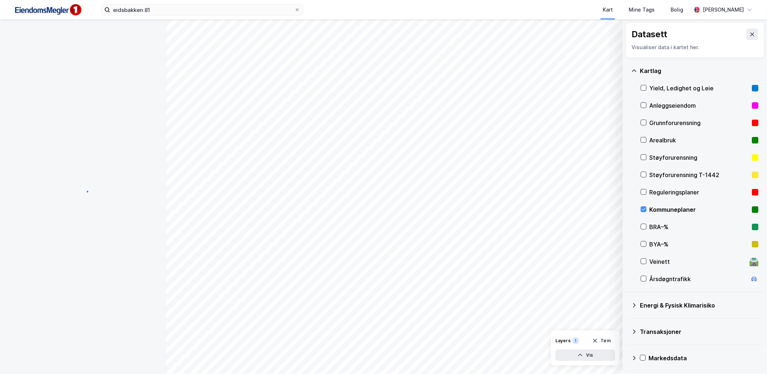
scroll to position [25, 0]
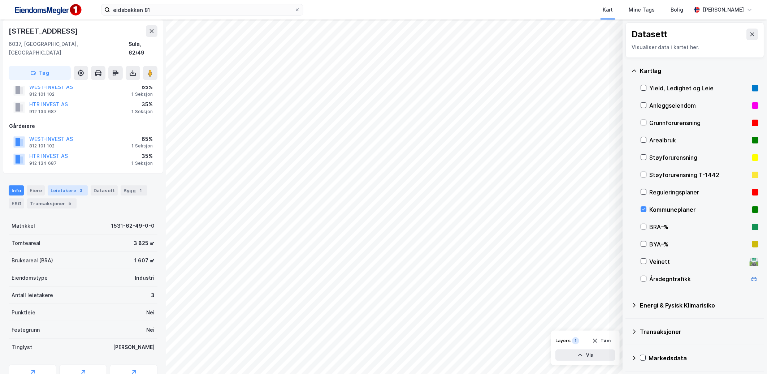
click at [51, 185] on div "Leietakere 3" at bounding box center [68, 190] width 40 height 10
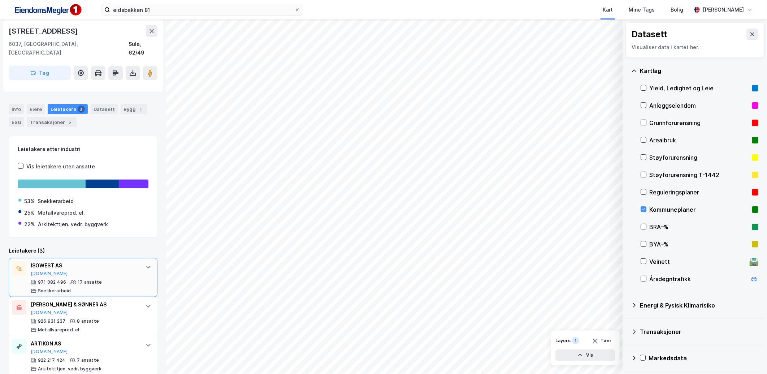
scroll to position [107, 0]
click at [143, 260] on div at bounding box center [149, 266] width 12 height 12
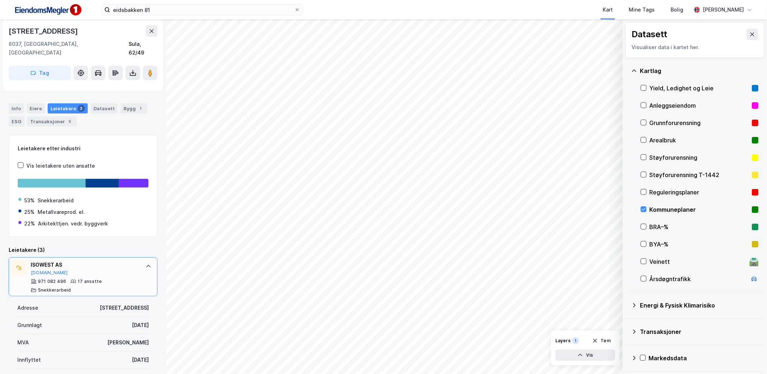
click at [143, 262] on div at bounding box center [149, 266] width 12 height 12
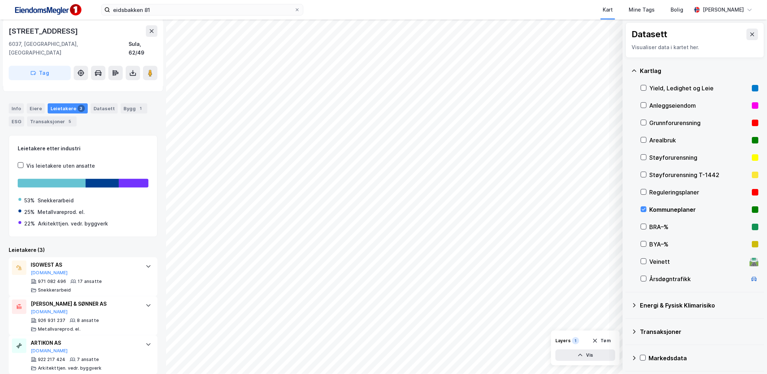
click at [129, 245] on div "Leietakere (3)" at bounding box center [83, 249] width 149 height 9
click at [135, 257] on div "ISOWEST AS Proff.no 971 082 496 17 ansatte Snekkerarbeid" at bounding box center [83, 276] width 149 height 39
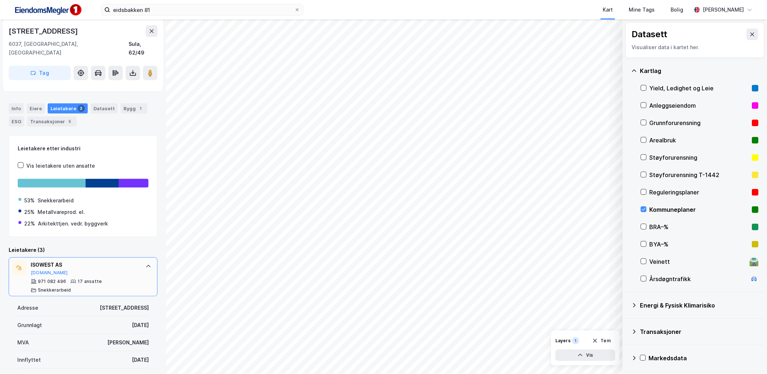
click at [135, 257] on div "ISOWEST AS Proff.no 971 082 496 17 ansatte Snekkerarbeid" at bounding box center [83, 276] width 149 height 39
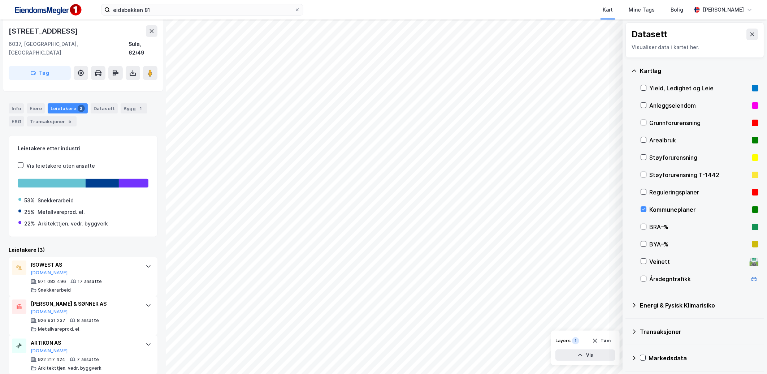
click at [649, 210] on div "Kommuneplaner" at bounding box center [699, 209] width 100 height 9
click at [749, 33] on icon at bounding box center [752, 34] width 6 height 6
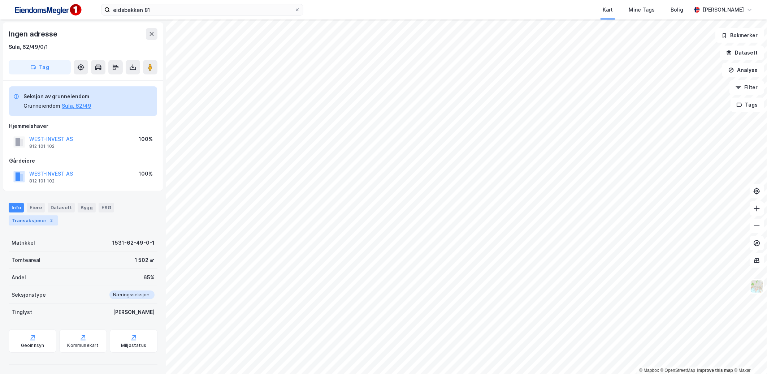
click at [28, 221] on div "Transaksjoner 2" at bounding box center [33, 220] width 49 height 10
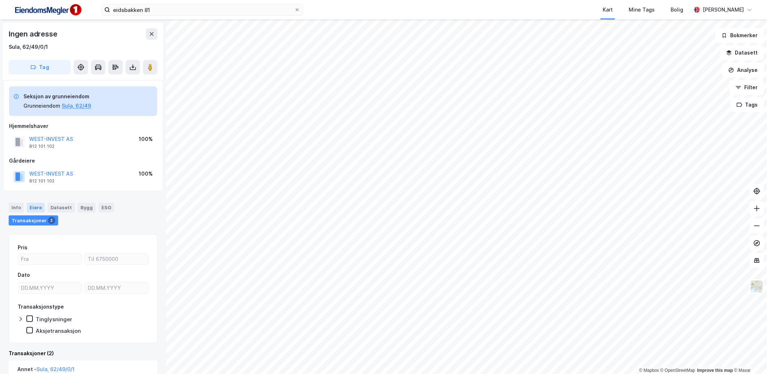
click at [32, 208] on div "Eiere" at bounding box center [36, 206] width 18 height 9
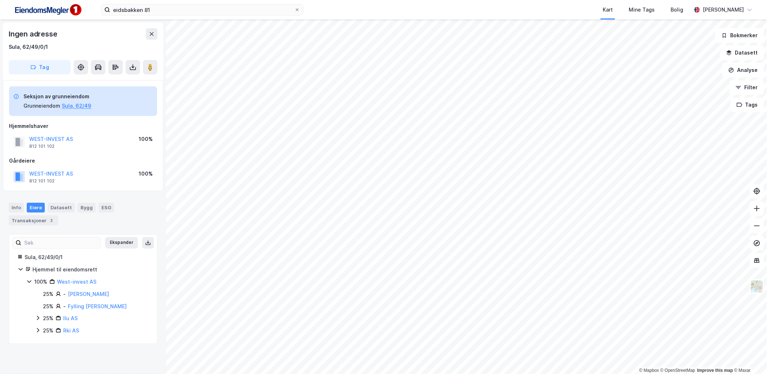
click at [37, 314] on div "25% Ilu AS" at bounding box center [91, 318] width 113 height 9
click at [40, 339] on div "25% Rki AS" at bounding box center [91, 342] width 113 height 9
click at [42, 343] on div "25% Rki AS" at bounding box center [91, 342] width 113 height 9
click at [38, 313] on div "25% - Dybvik Geir 25% - Fylling Frank Storhaug 25% Ilu AS 100% - Urke Ivar Leon…" at bounding box center [91, 318] width 113 height 58
click at [38, 315] on icon at bounding box center [38, 318] width 6 height 6
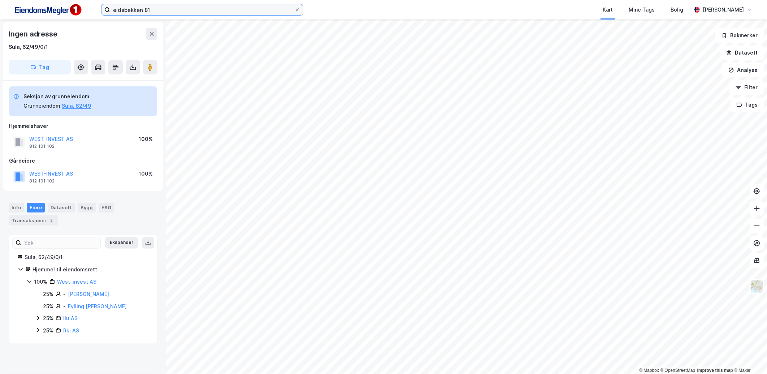
click at [151, 9] on input "eidsbakken 81" at bounding box center [202, 9] width 184 height 11
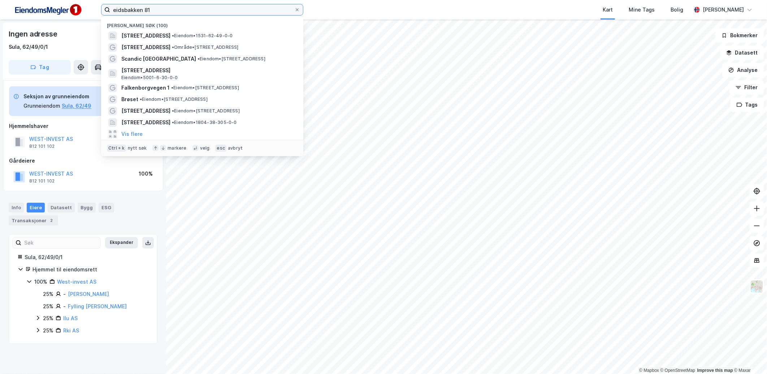
click at [151, 9] on input "eidsbakken 81" at bounding box center [202, 9] width 184 height 11
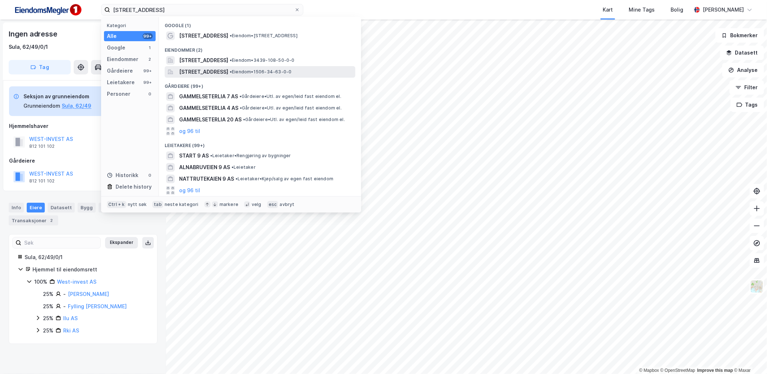
click at [228, 71] on span "Gammelseterlia 9, 6422, MOLDE, MOLDE" at bounding box center [203, 71] width 49 height 9
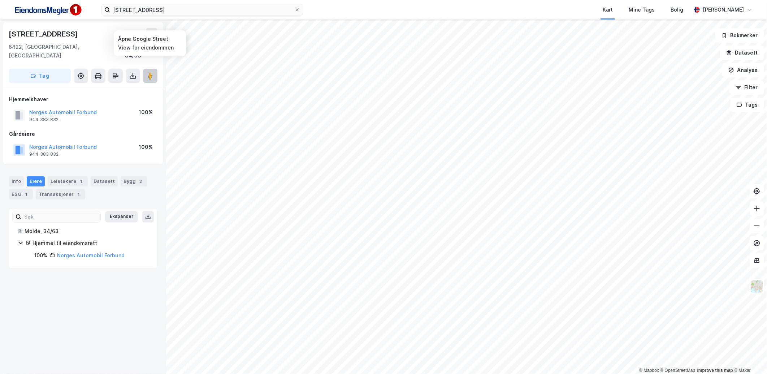
click at [148, 72] on image at bounding box center [150, 75] width 4 height 7
click at [348, 12] on div "Kart Mine Tags Bolig" at bounding box center [514, 9] width 353 height 19
click at [396, 11] on div "Kart Mine Tags Bolig" at bounding box center [514, 9] width 353 height 19
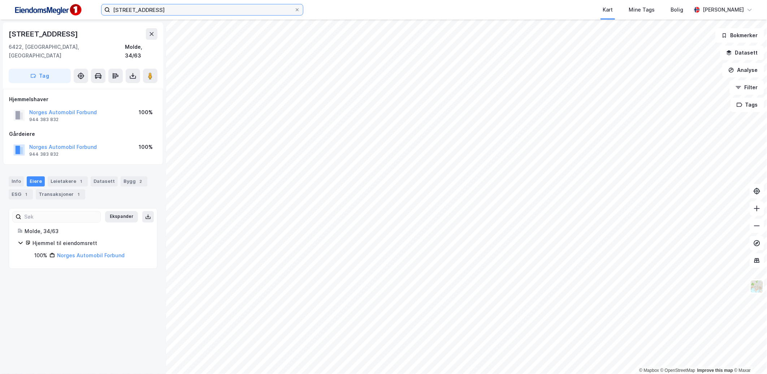
click at [194, 13] on input "gammelseterlia 9" at bounding box center [202, 9] width 184 height 11
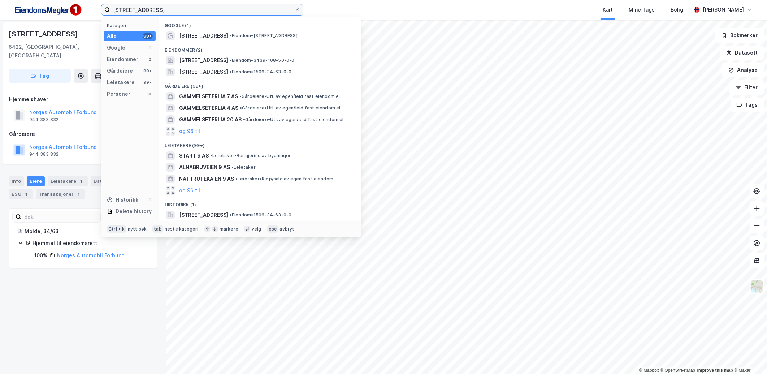
click at [194, 13] on input "gammelseterlia 9" at bounding box center [202, 9] width 184 height 11
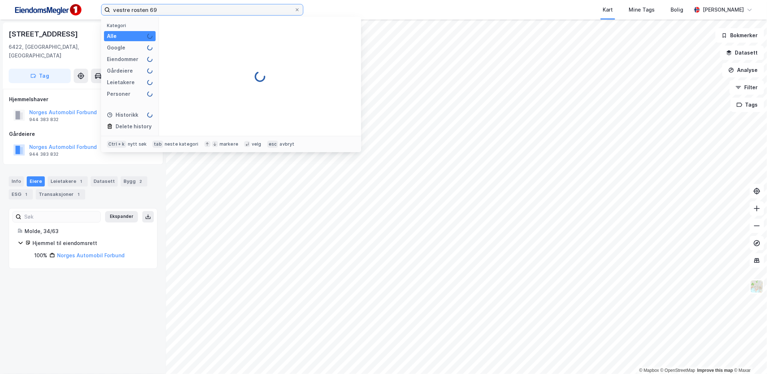
type input "vestre rosten 69"
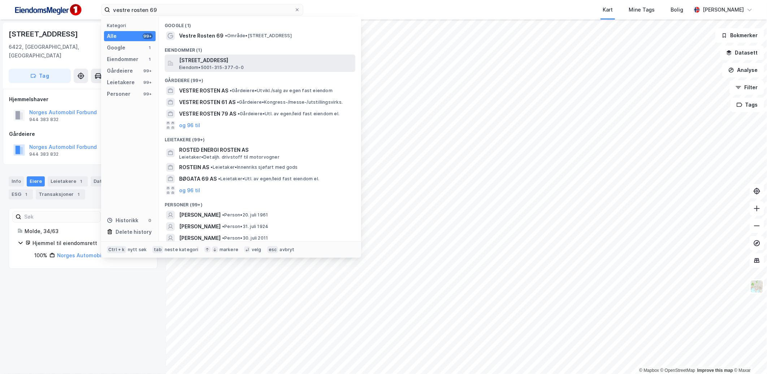
click at [250, 62] on span "Vestre Rosten 69, 7072, HEIMDAL, TRONDHEIM" at bounding box center [265, 60] width 173 height 9
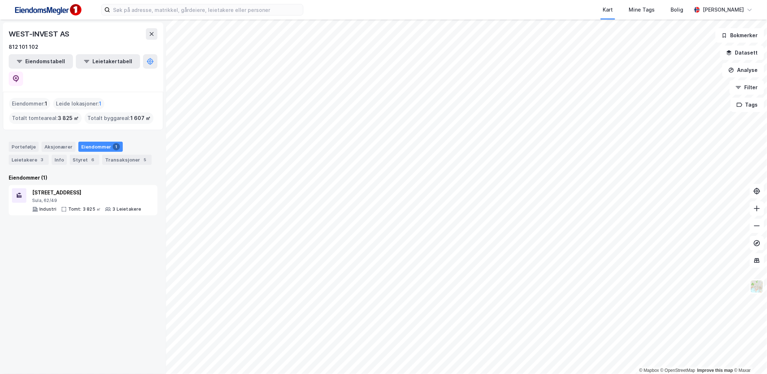
click at [142, 65] on div "Eiendomstabell Leietakertabell" at bounding box center [83, 70] width 149 height 32
click at [23, 71] on button at bounding box center [16, 78] width 14 height 14
